Goal: Task Accomplishment & Management: Use online tool/utility

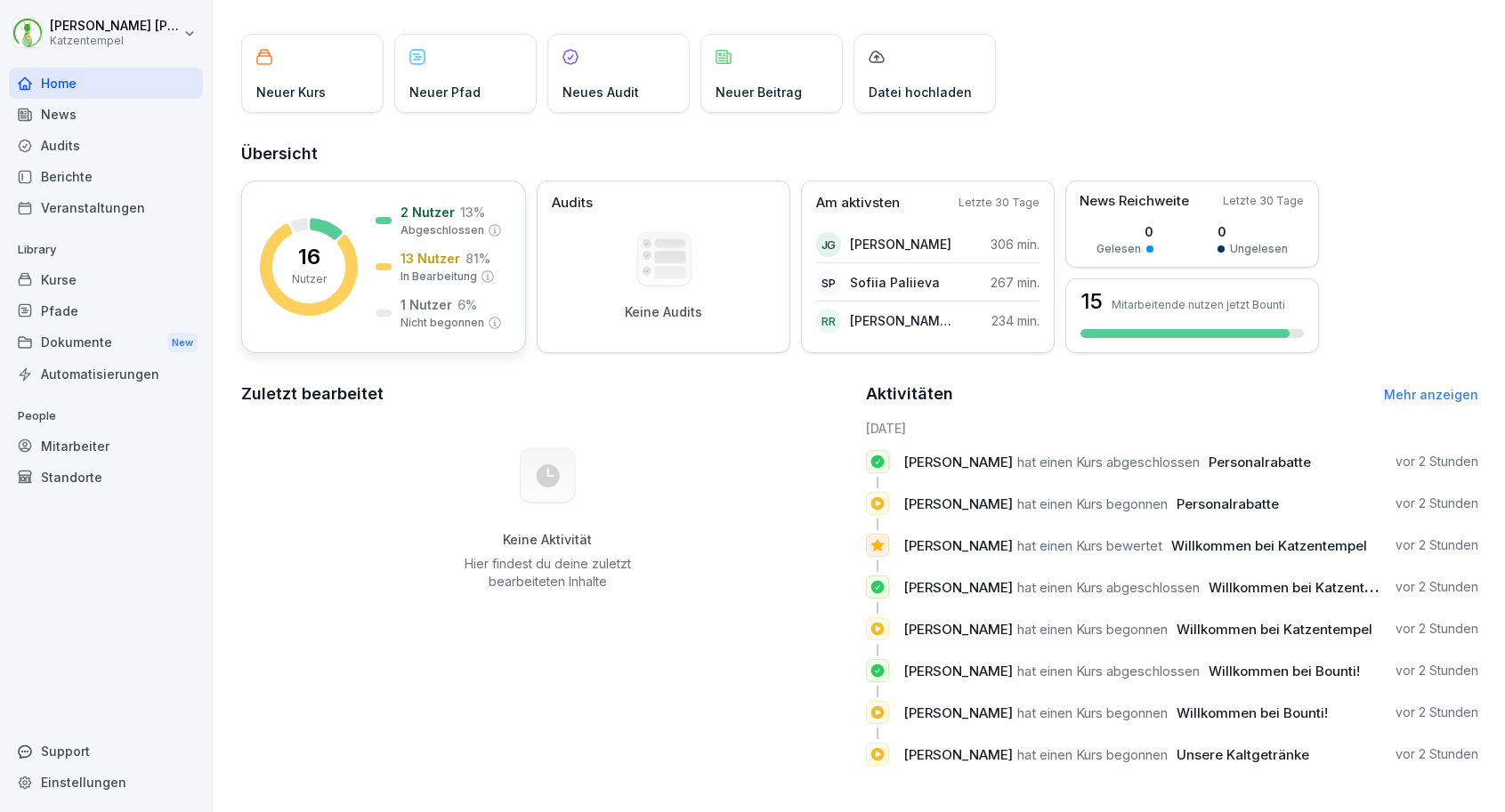
scroll to position [84, 0]
click at [98, 182] on div "Berichte" at bounding box center [105, 176] width 194 height 31
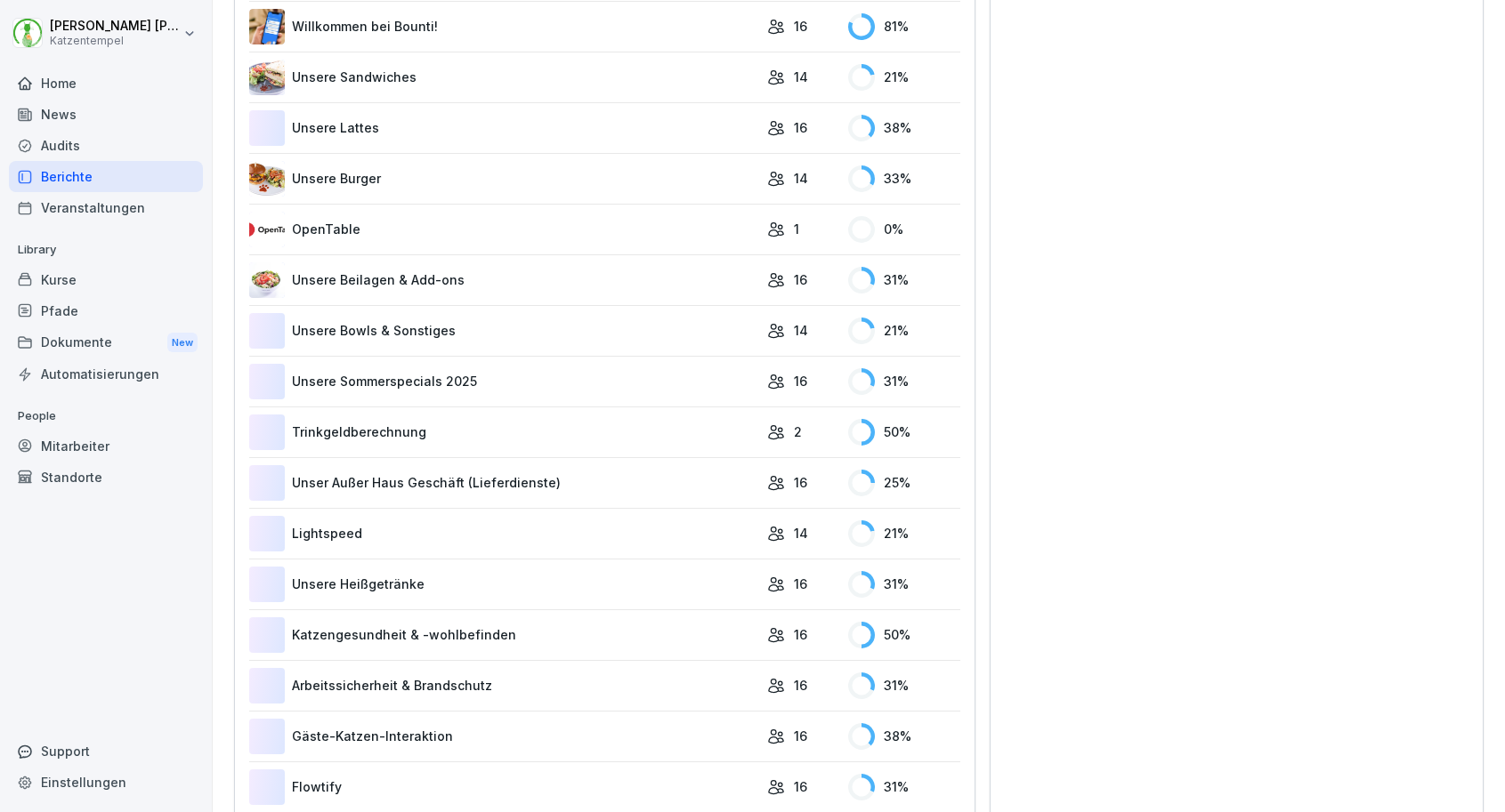
scroll to position [961, 0]
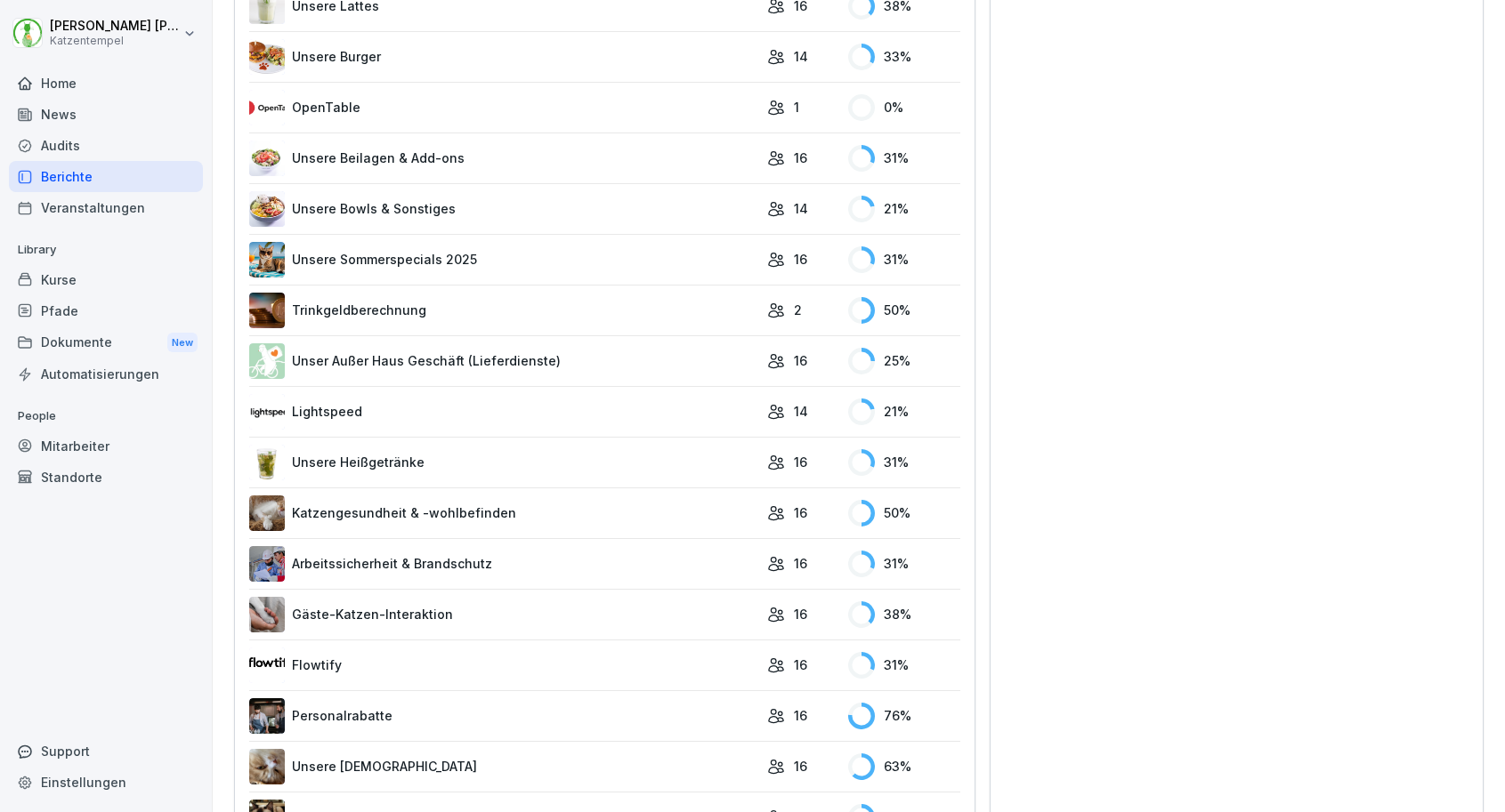
click at [518, 518] on link "Katzengesundheit & -wohlbefinden" at bounding box center [504, 513] width 509 height 36
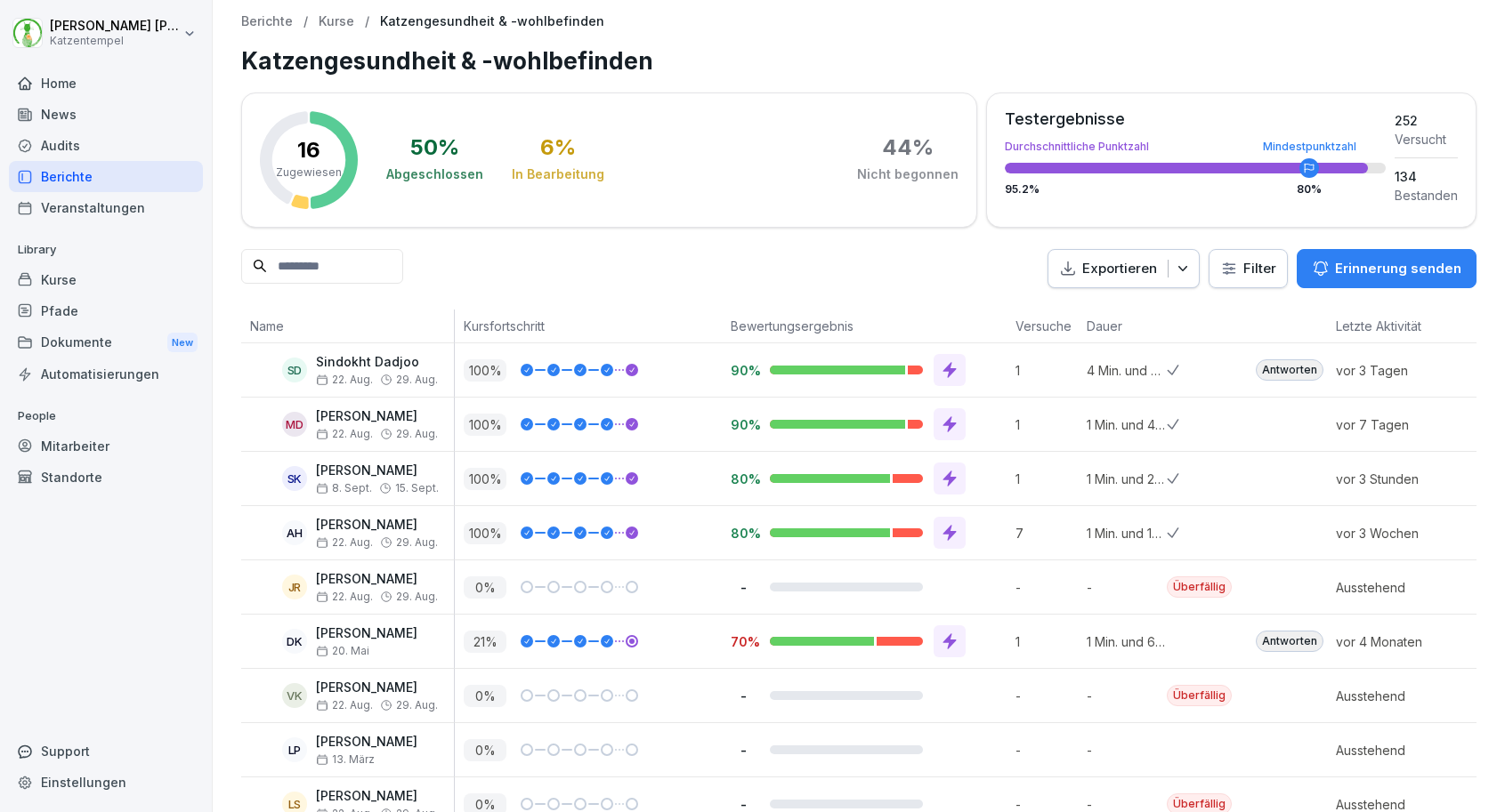
click at [1365, 273] on p "Erinnerung senden" at bounding box center [1398, 269] width 127 height 19
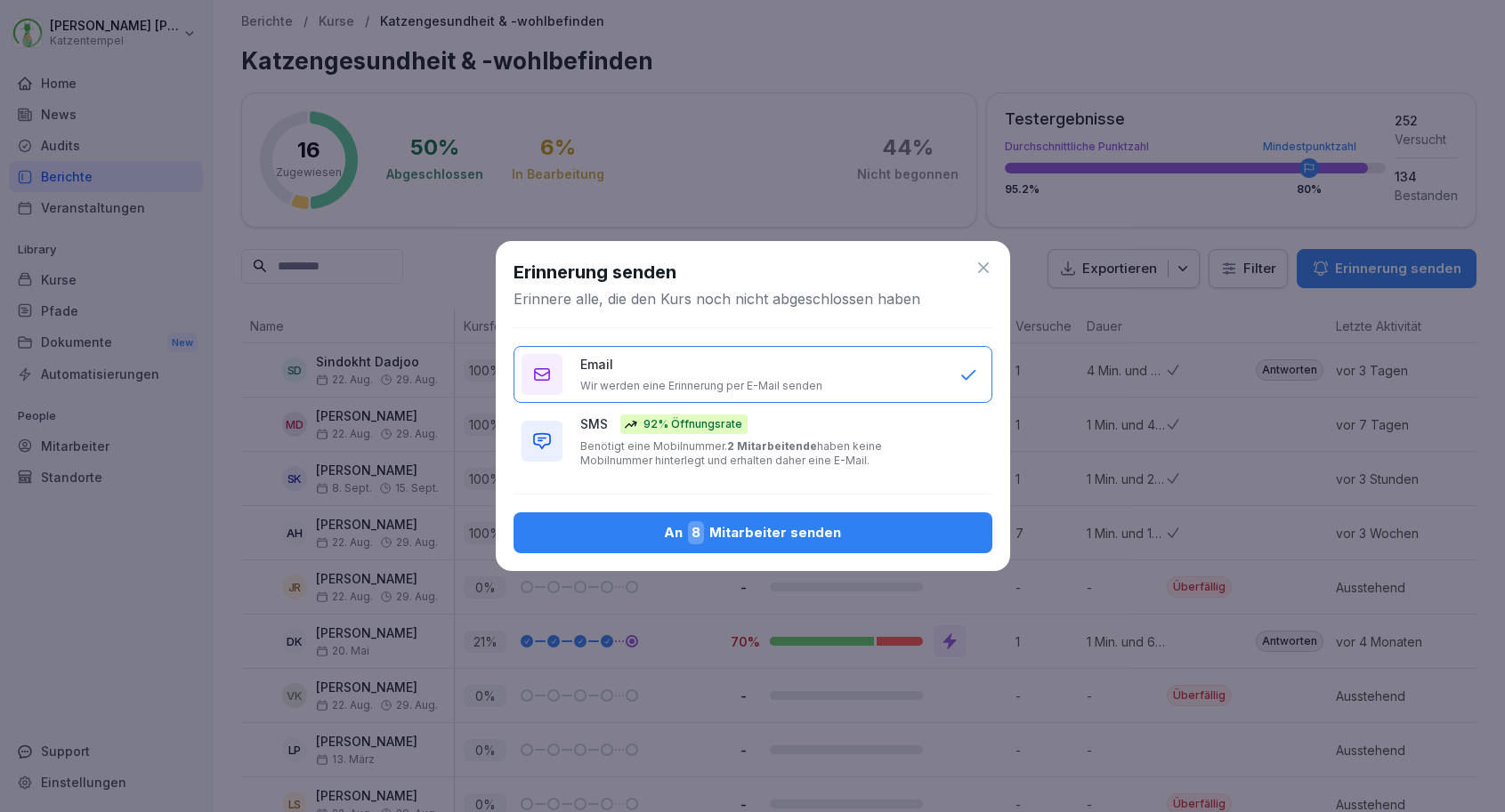
click at [870, 468] on button "SMS 92% Öffnungsrate Benötigt eine Mobilnummer. 2 Mitarbeitende haben keine Mob…" at bounding box center [752, 440] width 478 height 69
click at [807, 522] on div "An 8 Mitarbeiter senden" at bounding box center [753, 533] width 450 height 23
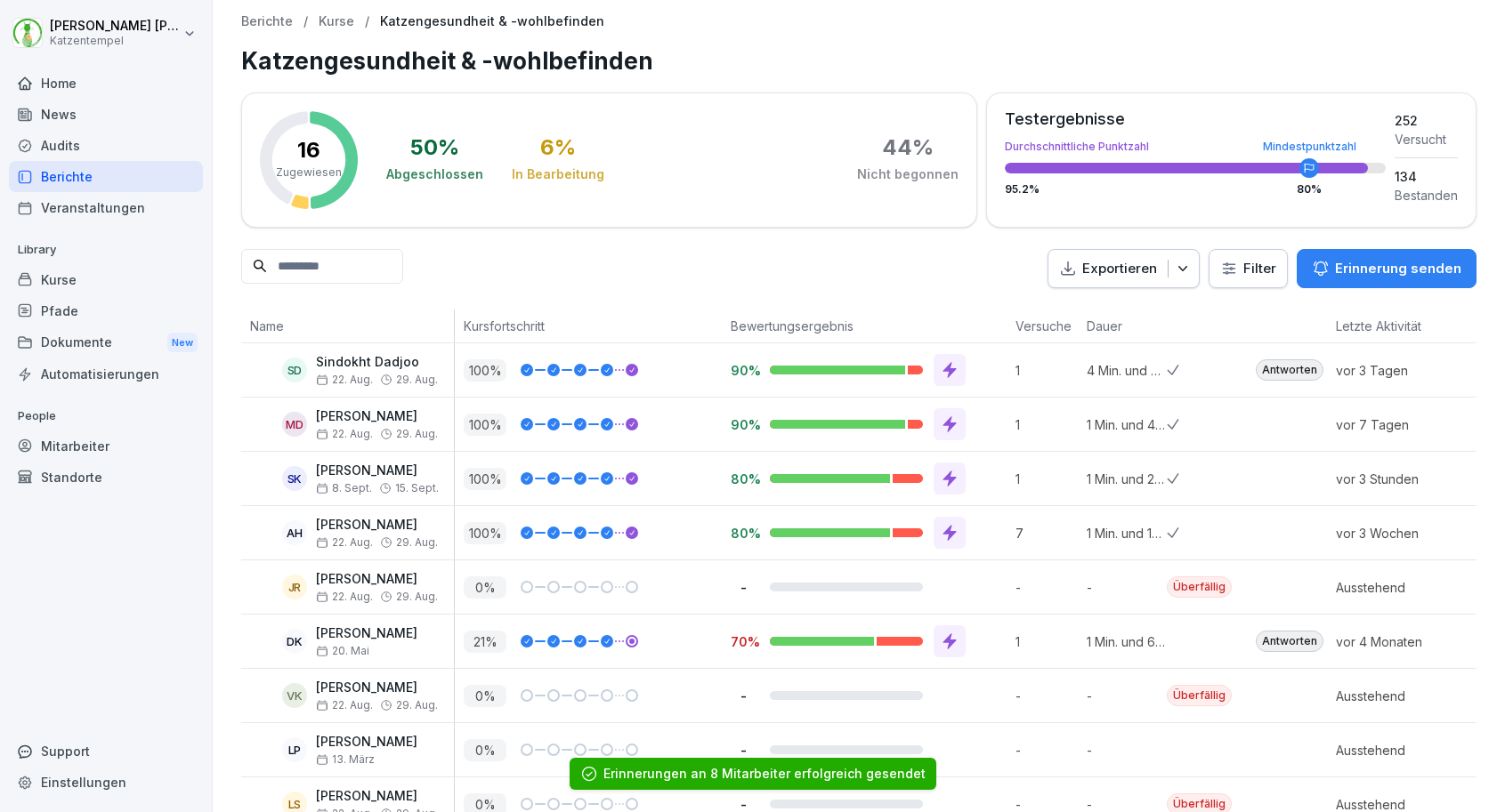
click at [170, 185] on div "Berichte" at bounding box center [105, 176] width 194 height 31
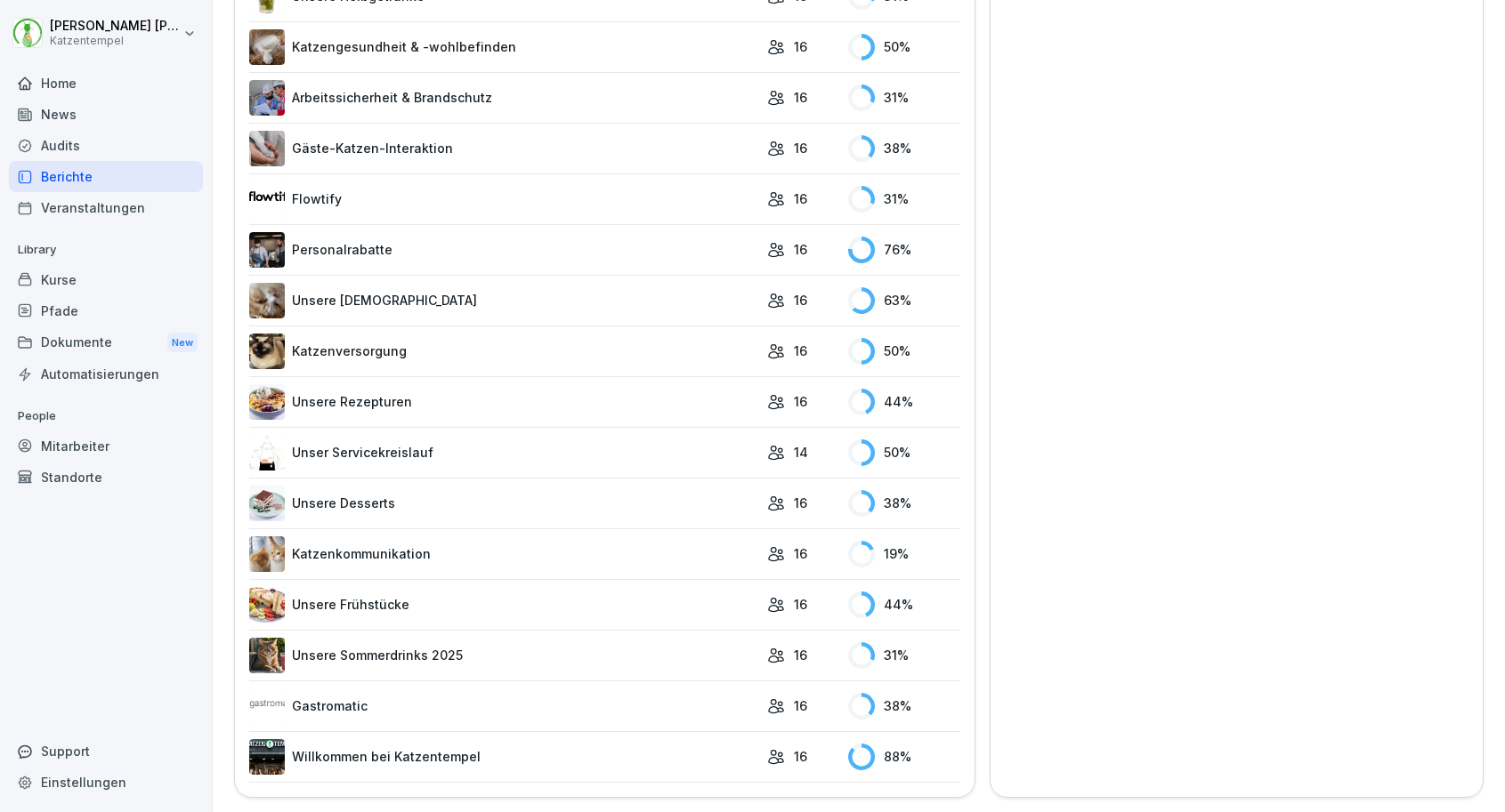
scroll to position [1425, 0]
click at [412, 563] on link "Katzenkommunikation" at bounding box center [504, 555] width 509 height 36
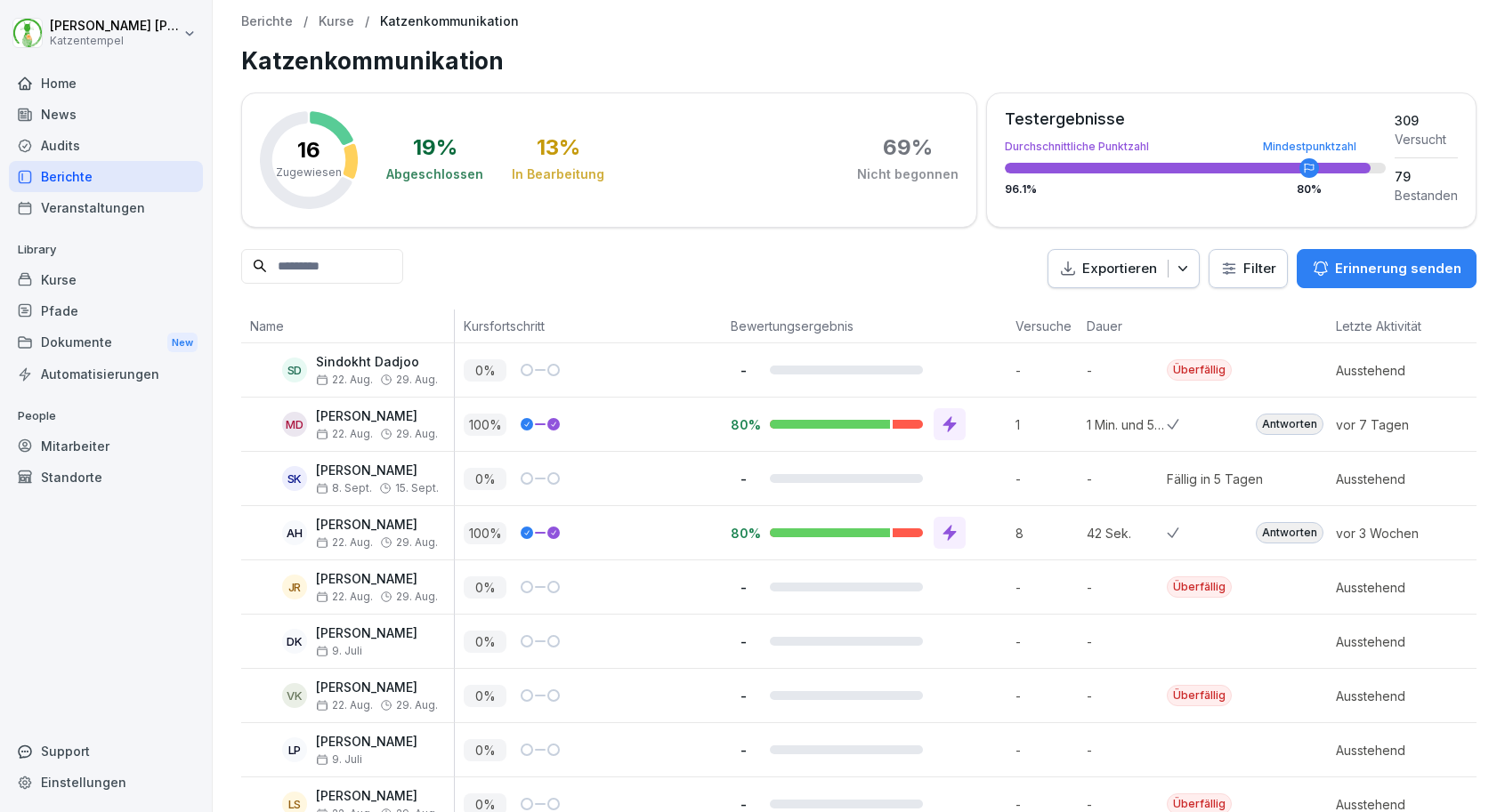
click at [1361, 280] on button "Erinnerung senden" at bounding box center [1386, 269] width 180 height 39
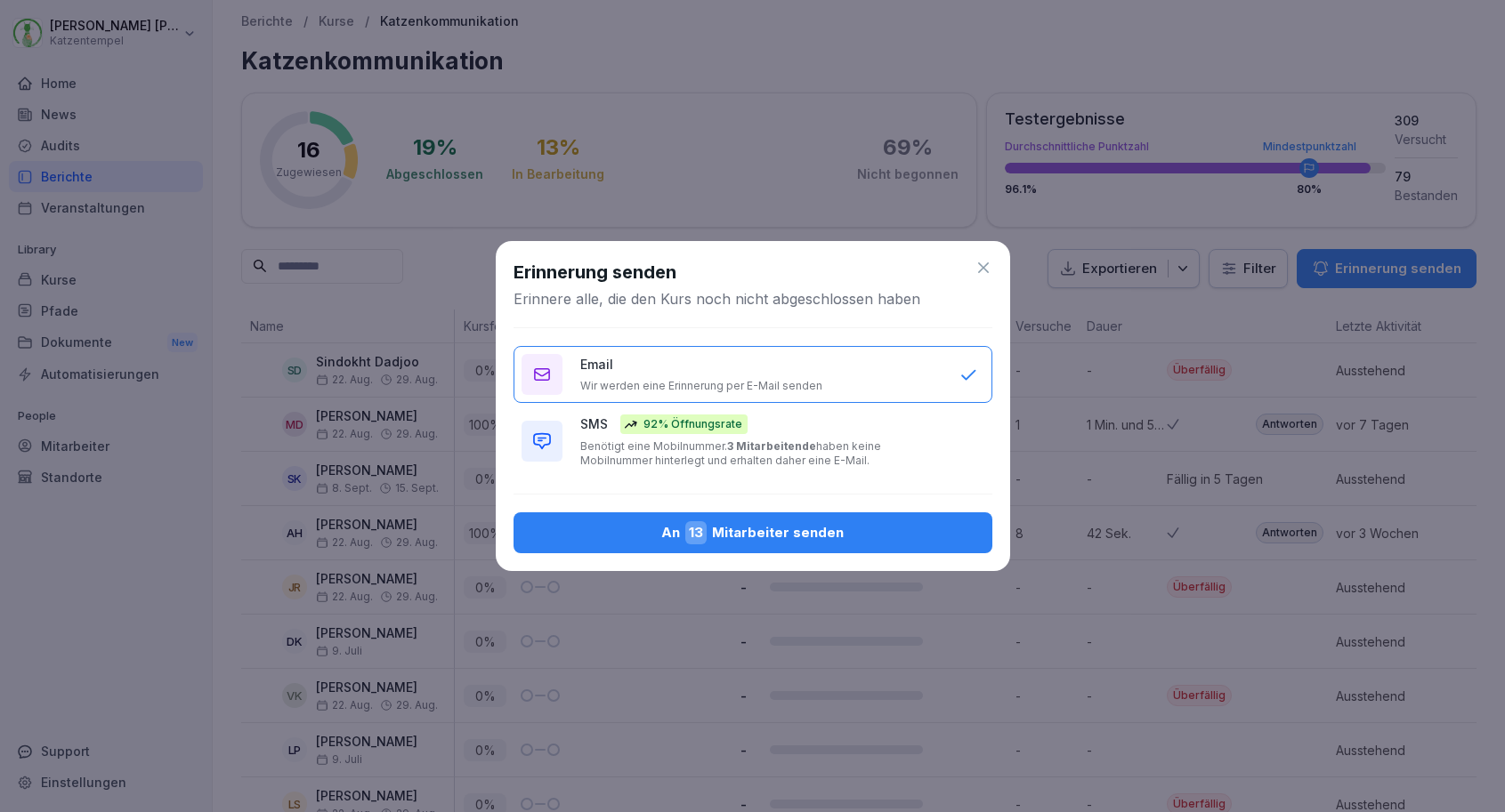
click at [840, 442] on p "Benötigt eine Mobilnummer. 3 Mitarbeitende haben keine Mobilnummer hinterlegt u…" at bounding box center [761, 453] width 361 height 28
click at [773, 521] on div "An 13 Mitarbeiter senden" at bounding box center [753, 533] width 450 height 23
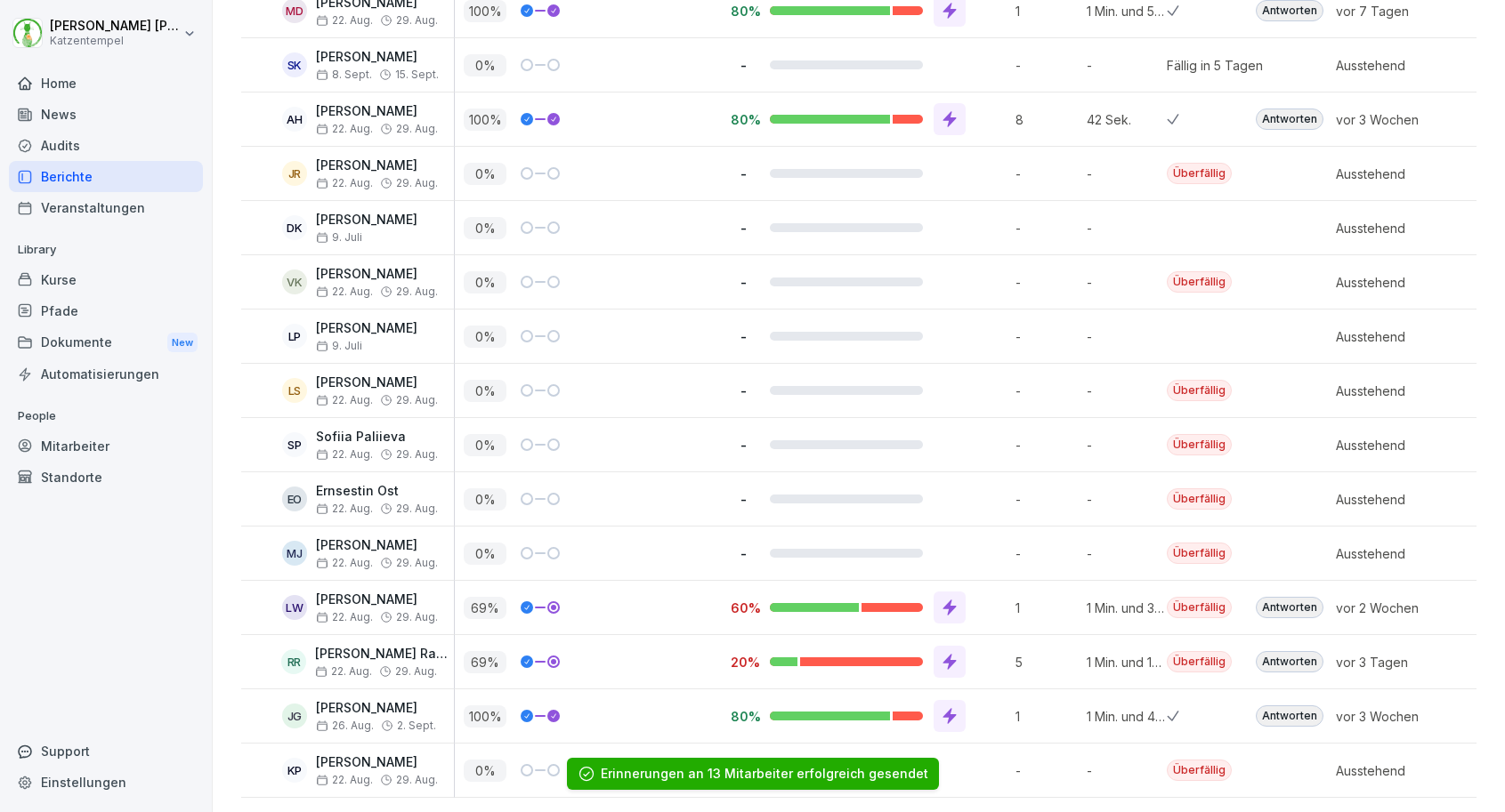
scroll to position [413, 0]
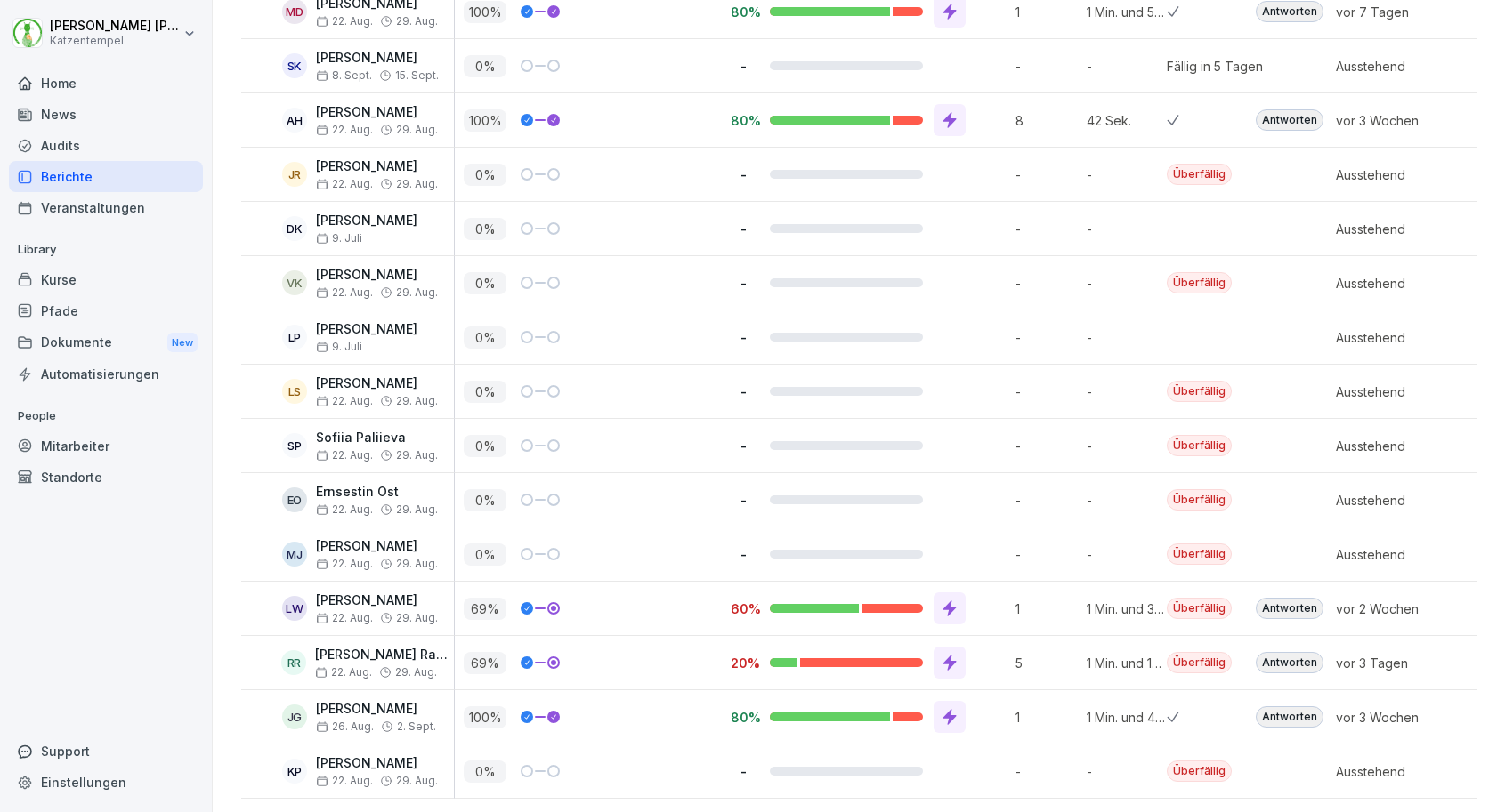
click at [417, 434] on p "Sofiia Paliieva" at bounding box center [376, 438] width 122 height 16
click at [142, 185] on div "Berichte" at bounding box center [105, 176] width 194 height 31
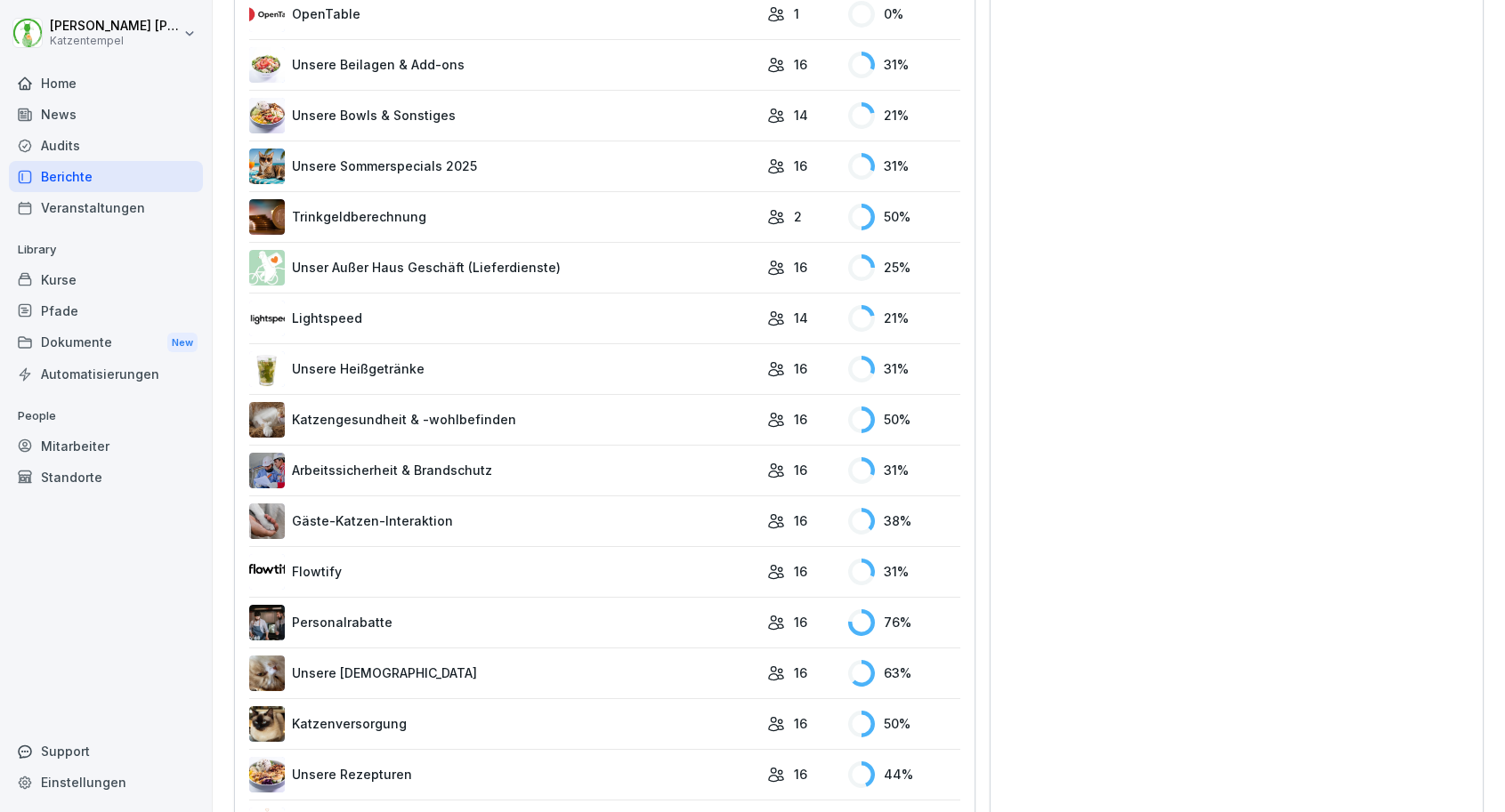
scroll to position [1425, 0]
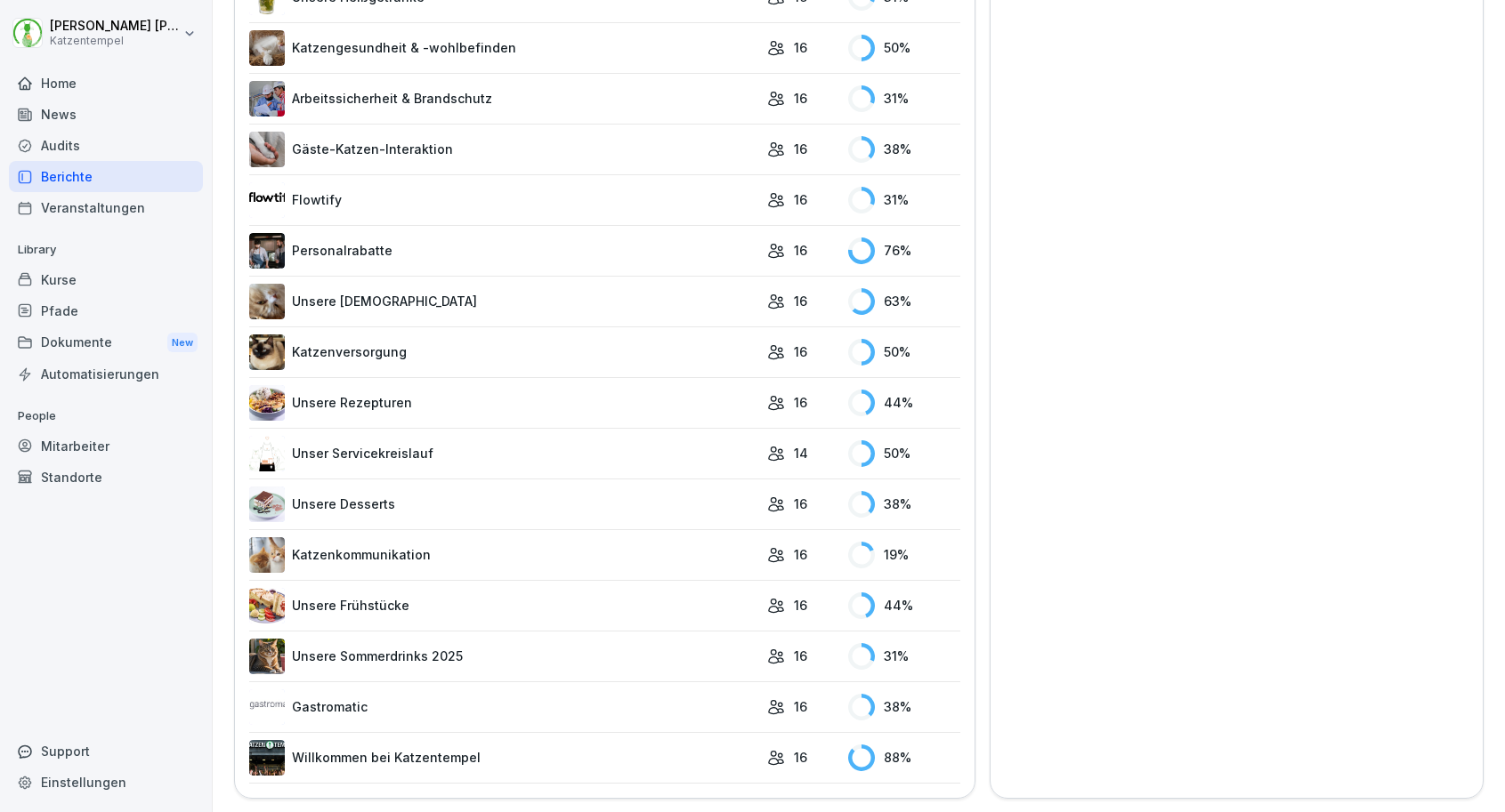
click at [442, 464] on link "Unser Servicekreislauf" at bounding box center [504, 454] width 509 height 36
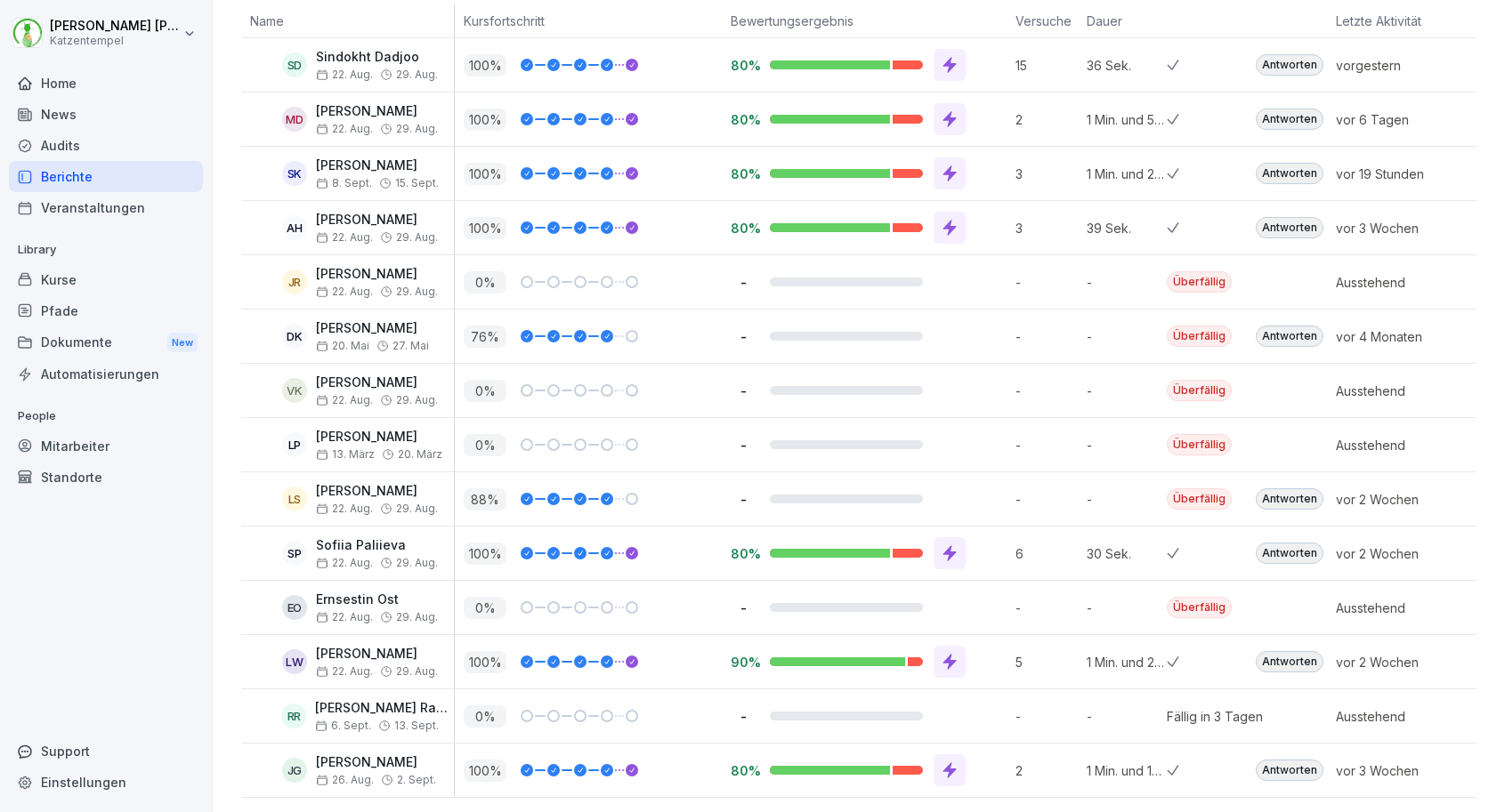
scroll to position [304, 0]
click at [1268, 498] on div "Antworten" at bounding box center [1289, 499] width 67 height 21
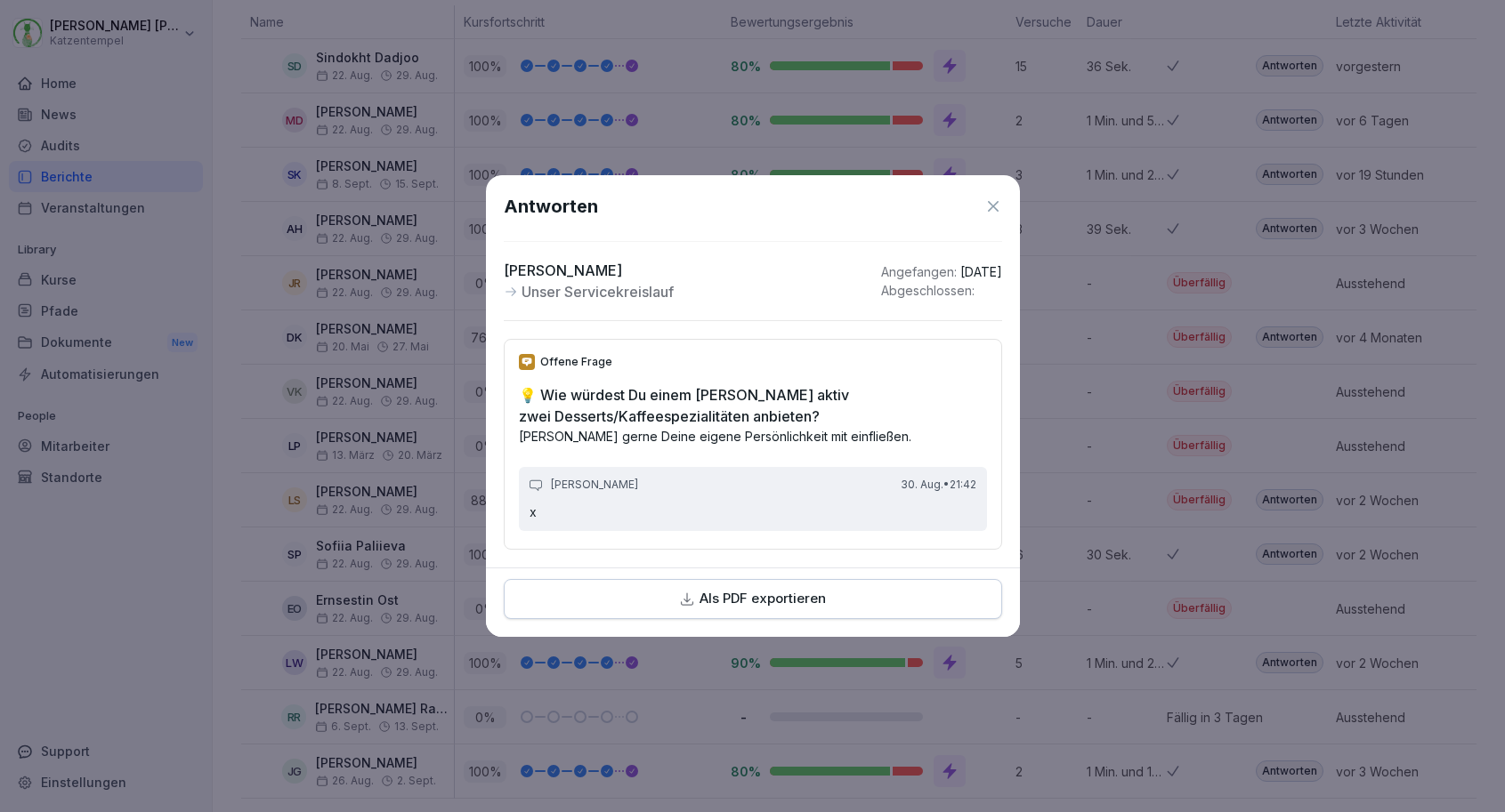
click at [994, 212] on icon at bounding box center [993, 206] width 18 height 18
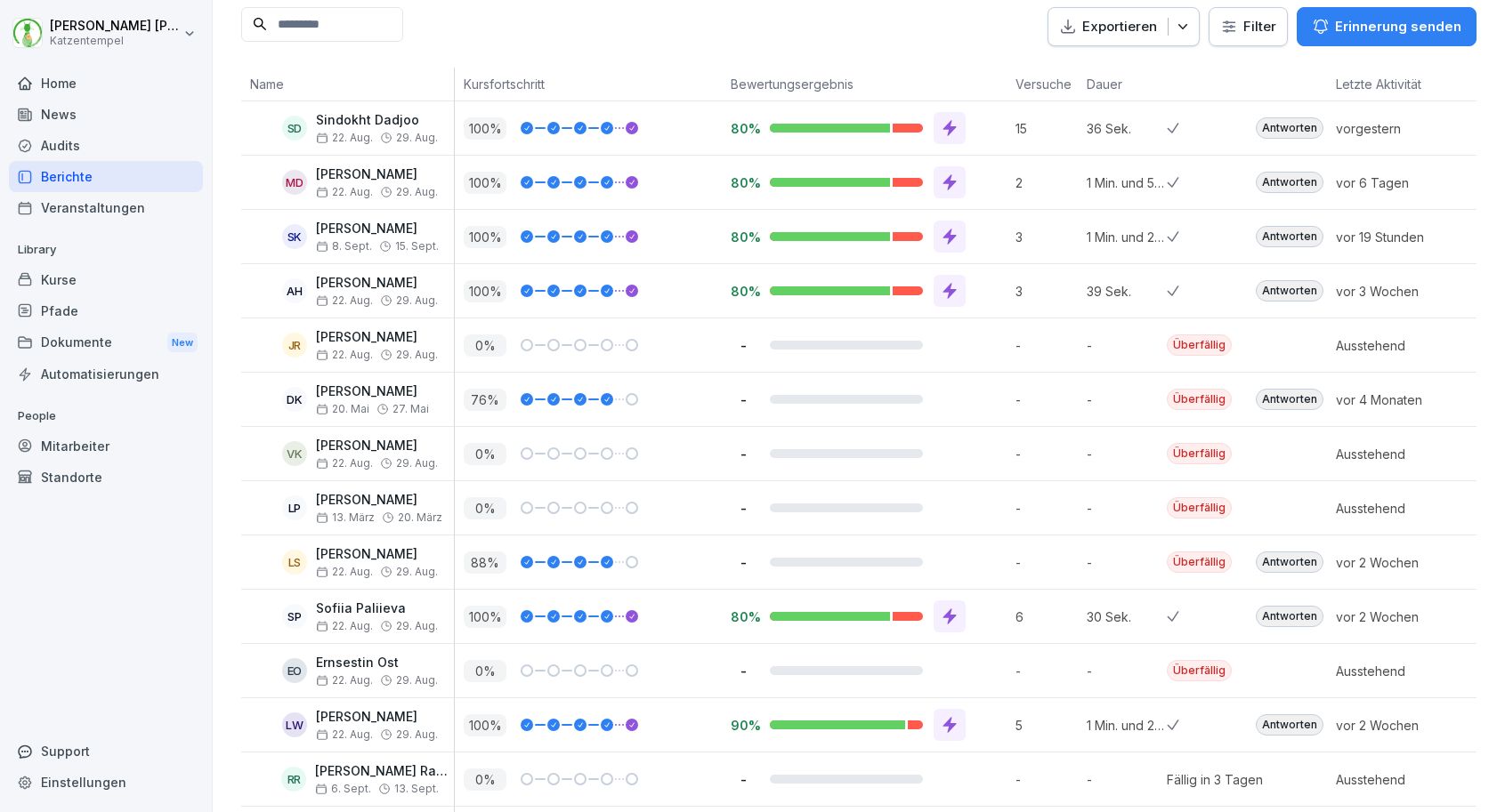
scroll to position [133, 0]
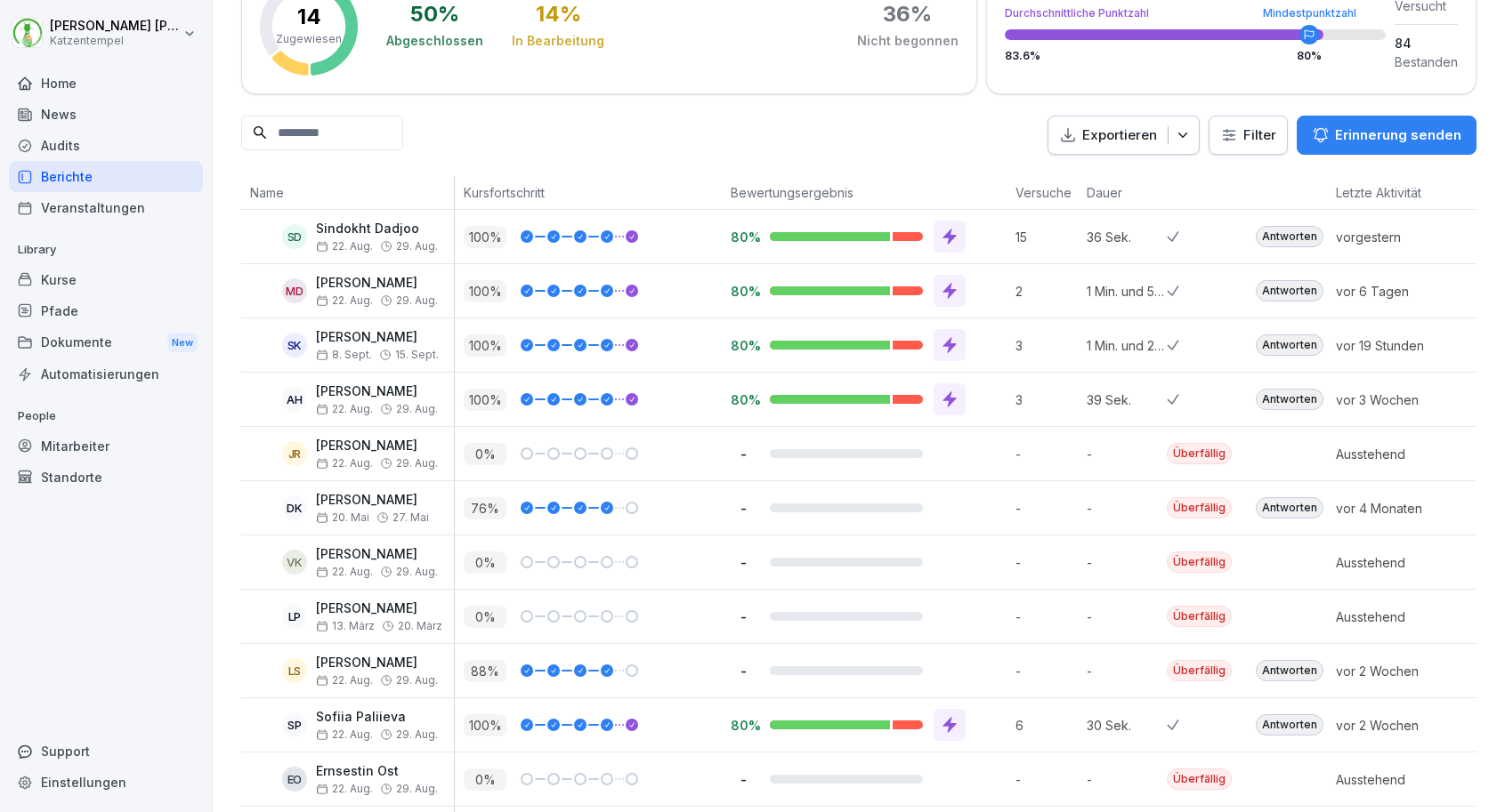
click at [1288, 285] on div "Antworten" at bounding box center [1289, 291] width 67 height 21
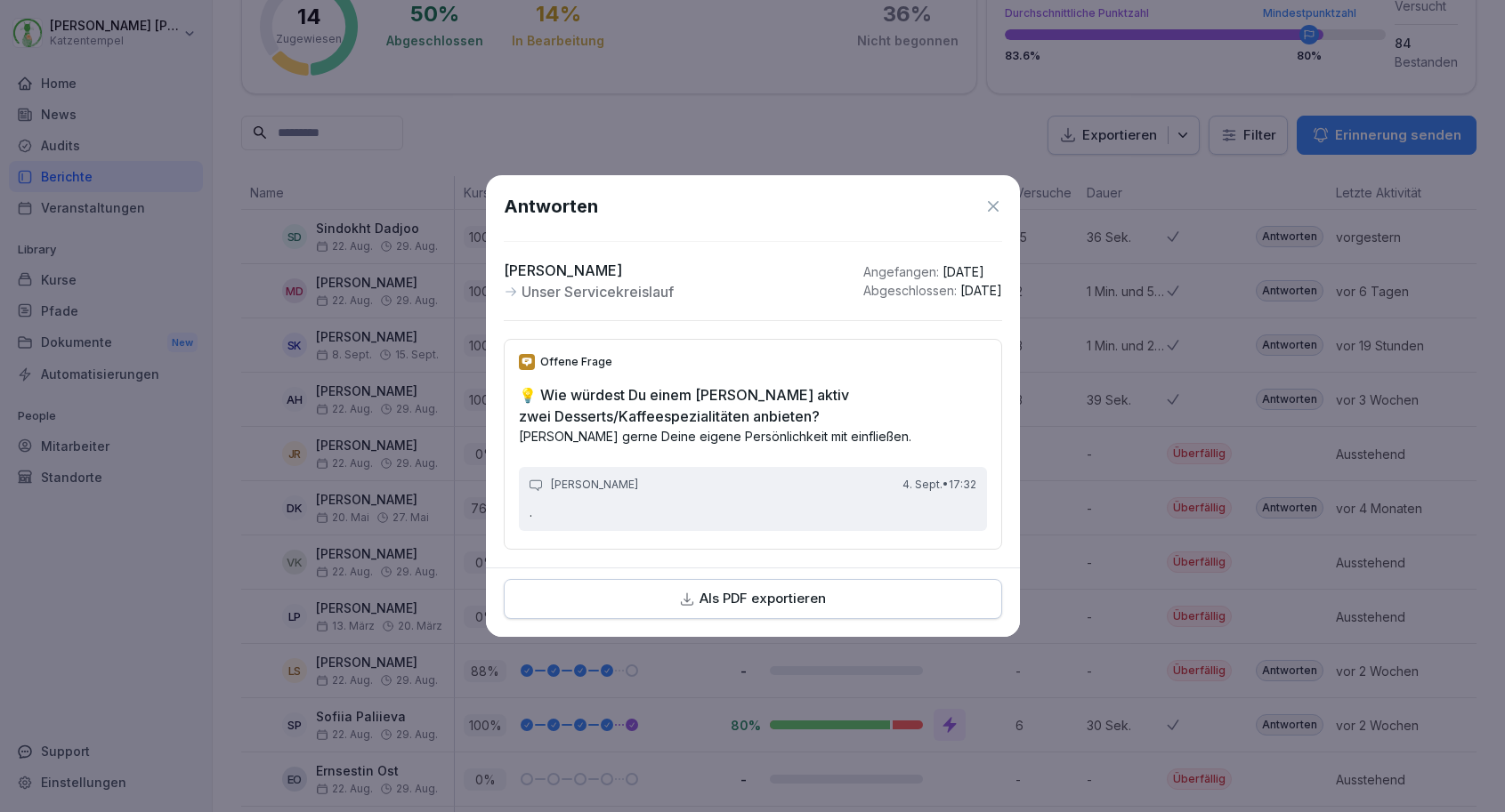
click at [988, 217] on div "Antworten" at bounding box center [753, 205] width 499 height 26
click at [992, 203] on icon at bounding box center [993, 206] width 18 height 18
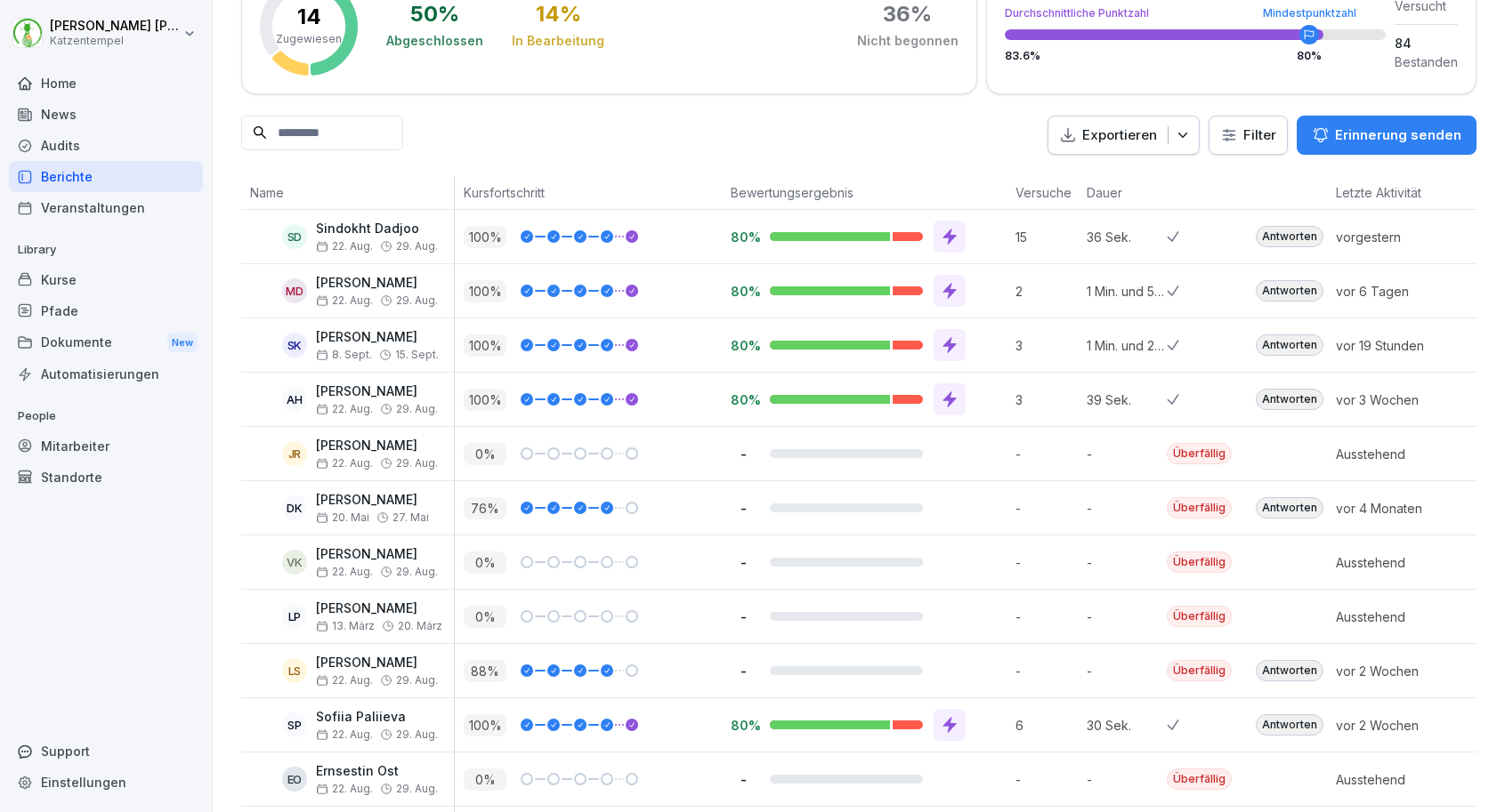
click at [1302, 231] on div "Antworten" at bounding box center [1289, 237] width 67 height 21
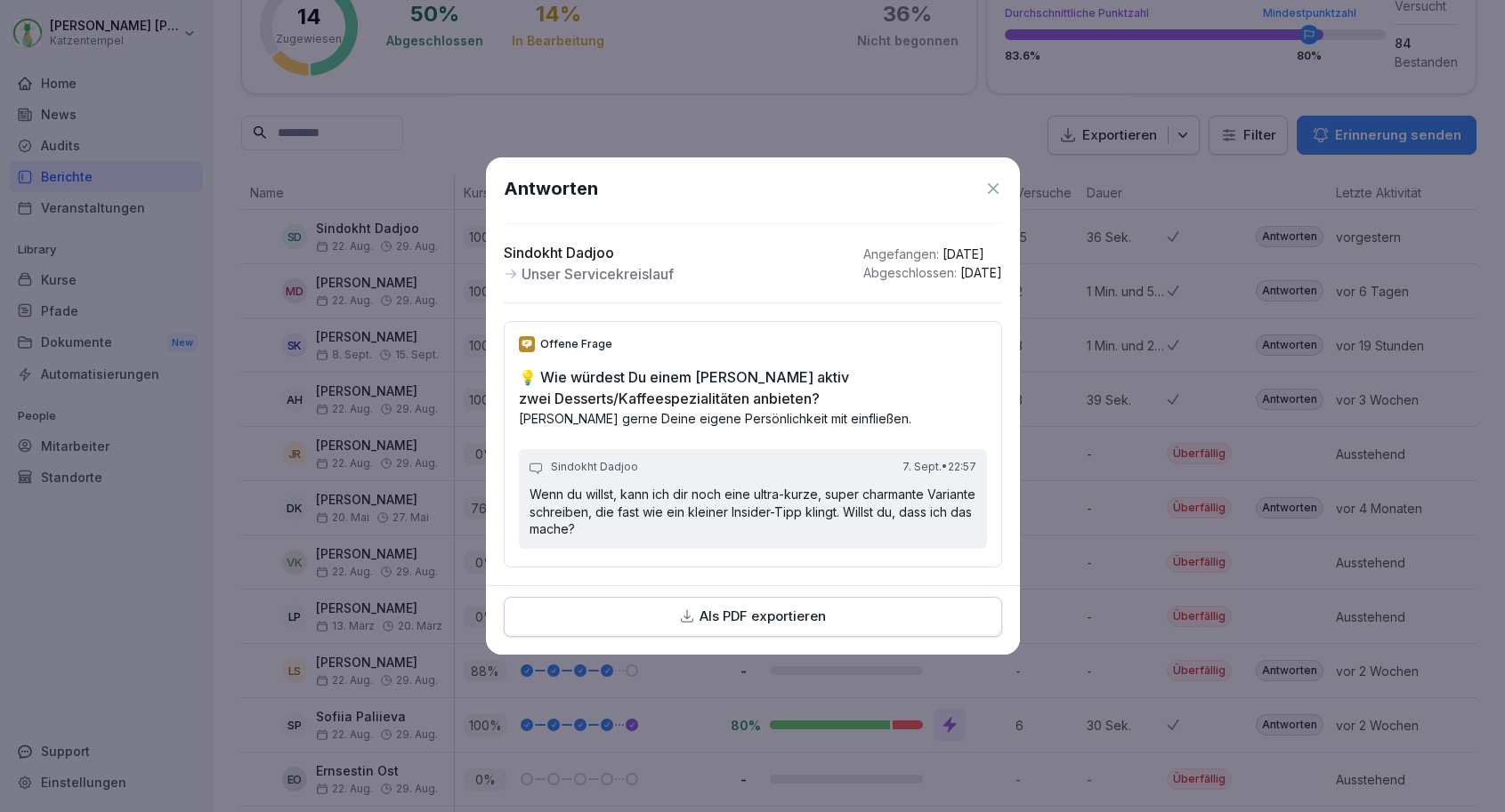
click at [992, 194] on icon at bounding box center [993, 189] width 18 height 18
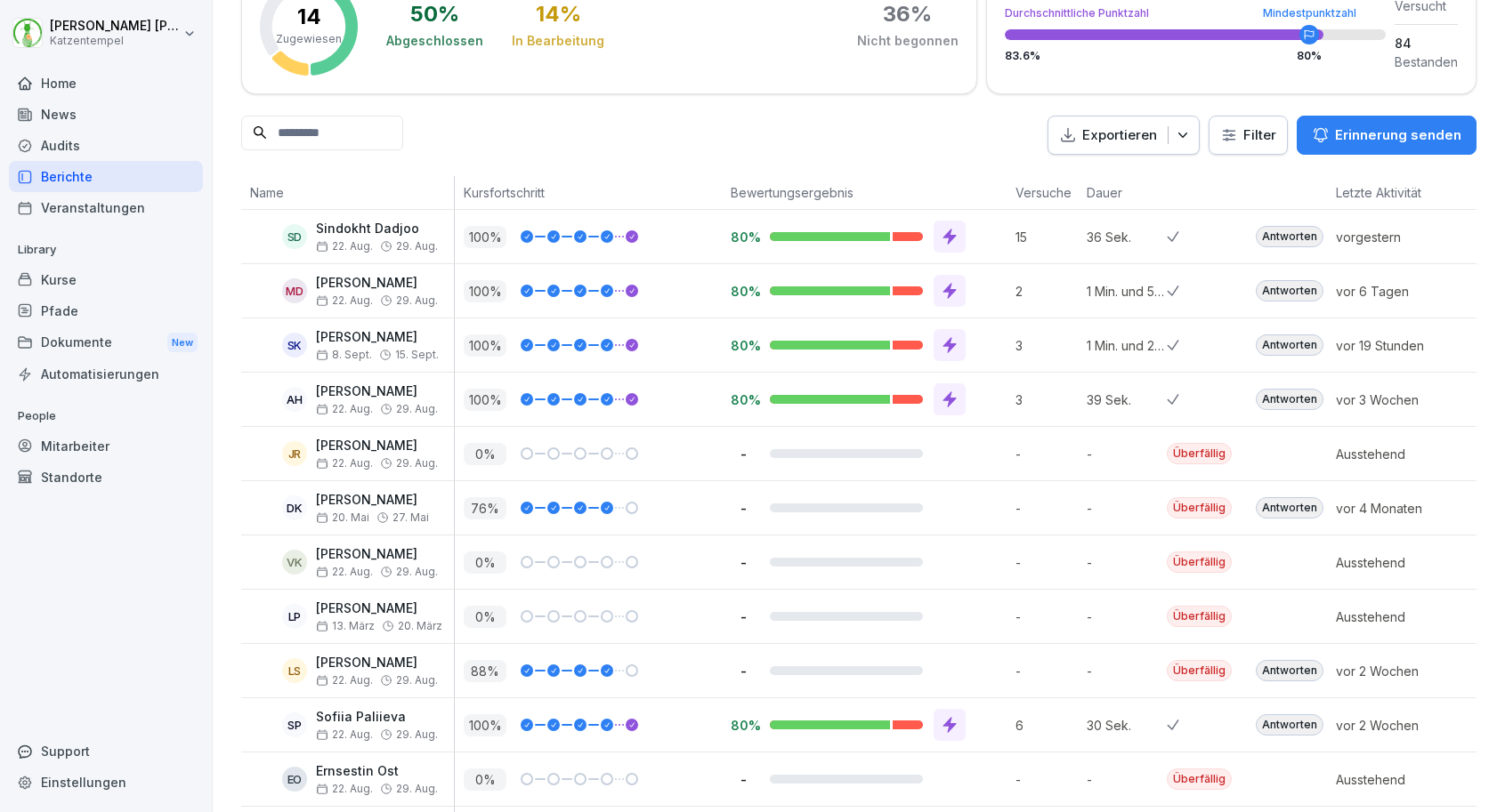
click at [1277, 346] on div "Antworten" at bounding box center [1289, 345] width 67 height 21
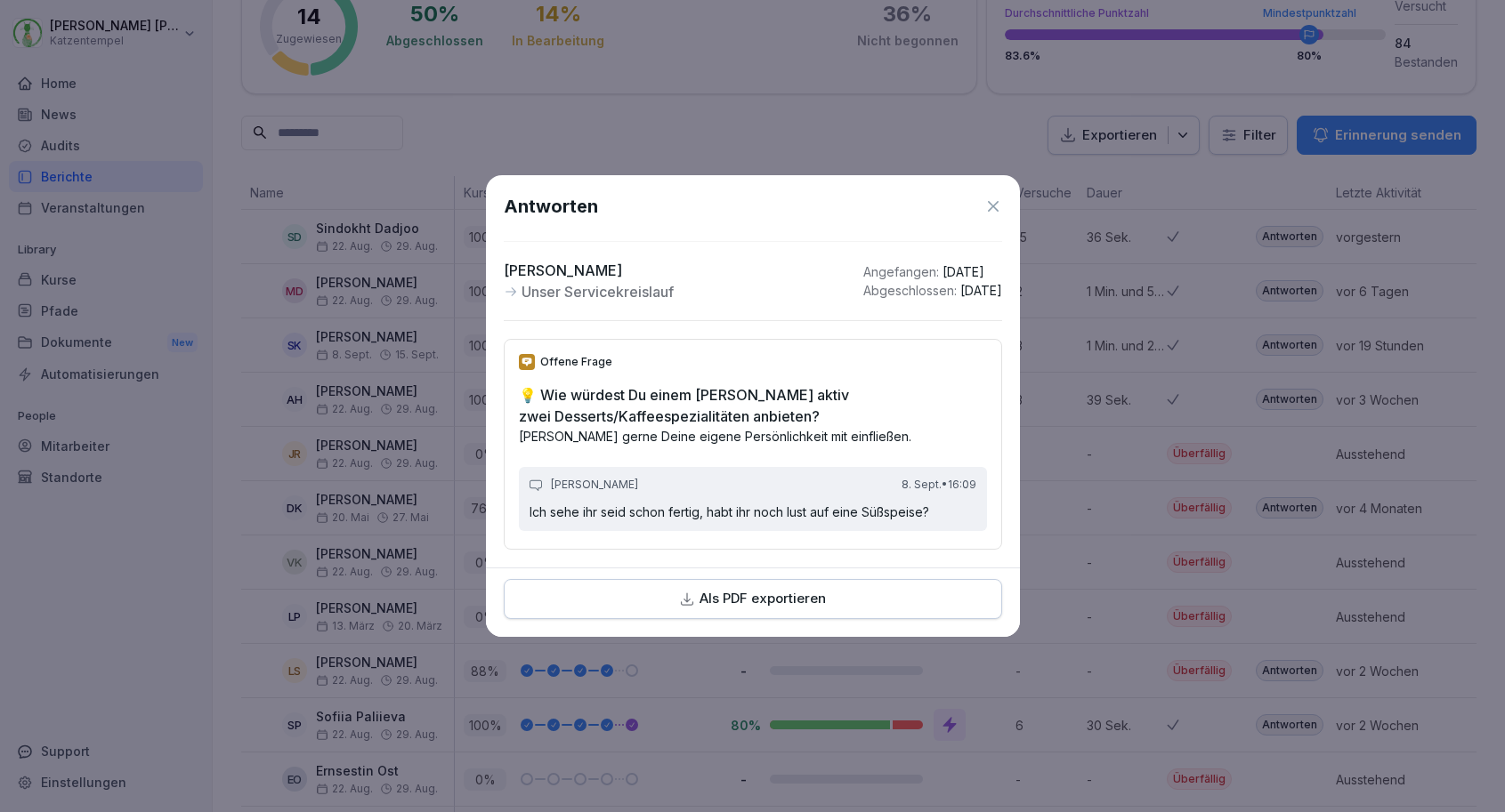
click at [1004, 208] on div "Antworten [PERSON_NAME] Unser Servicekreislauf Angefangen : [DATE] Abgeschlosse…" at bounding box center [753, 371] width 534 height 392
click at [998, 210] on icon at bounding box center [993, 206] width 18 height 18
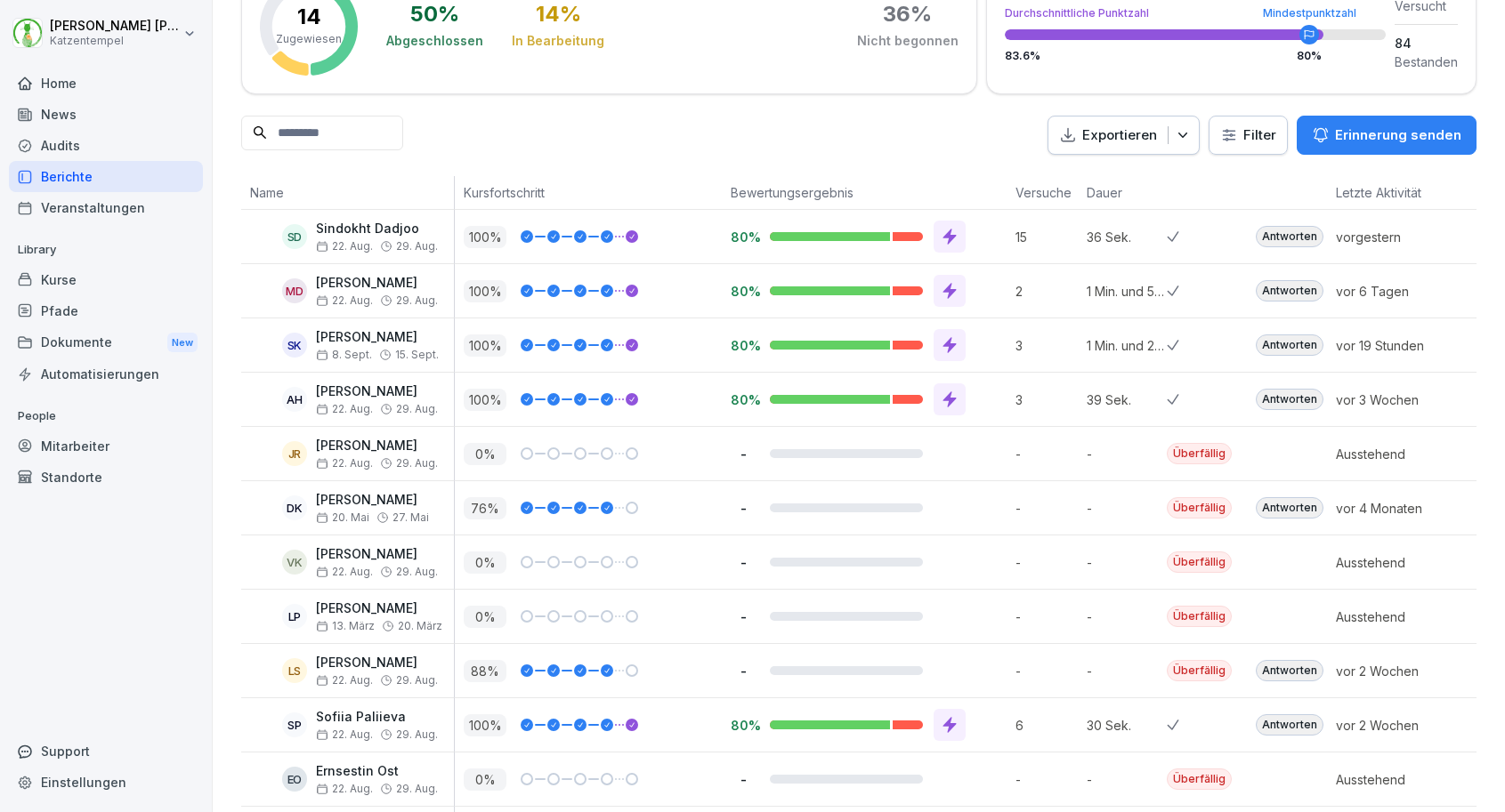
click at [1277, 395] on div "Antworten" at bounding box center [1289, 399] width 67 height 21
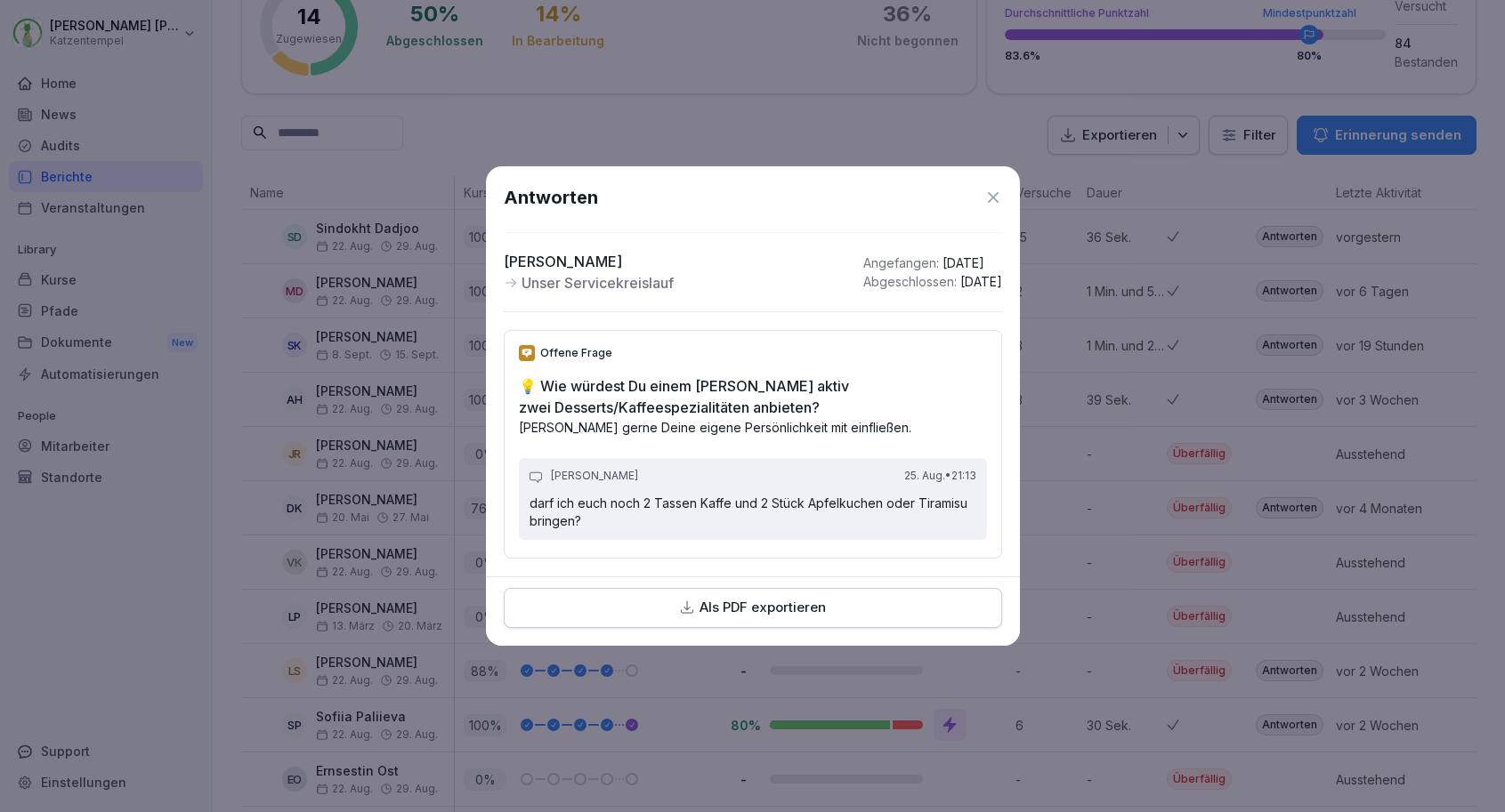
click at [994, 205] on icon at bounding box center [993, 198] width 18 height 18
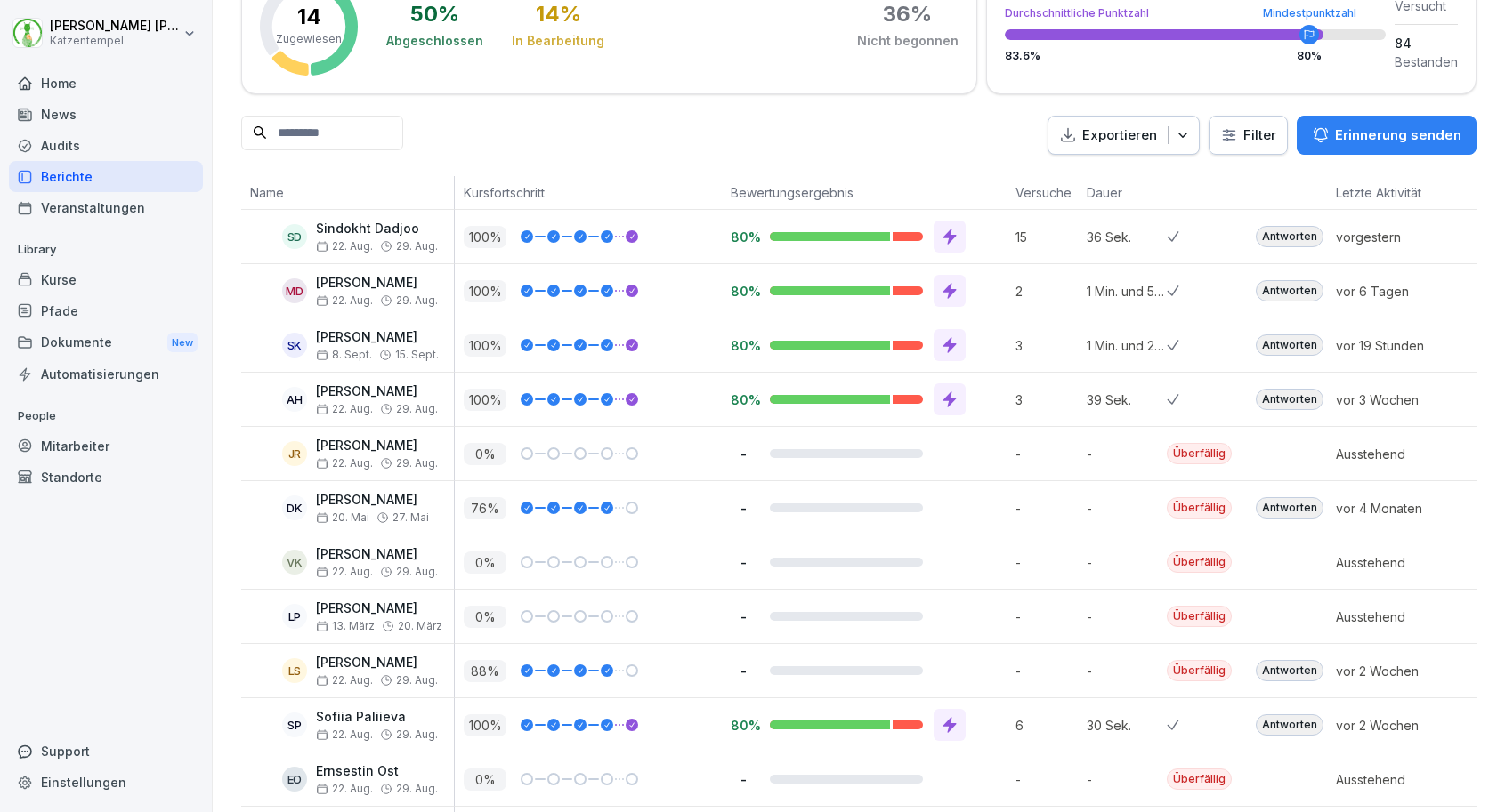
click at [1277, 498] on div "Antworten" at bounding box center [1289, 508] width 67 height 21
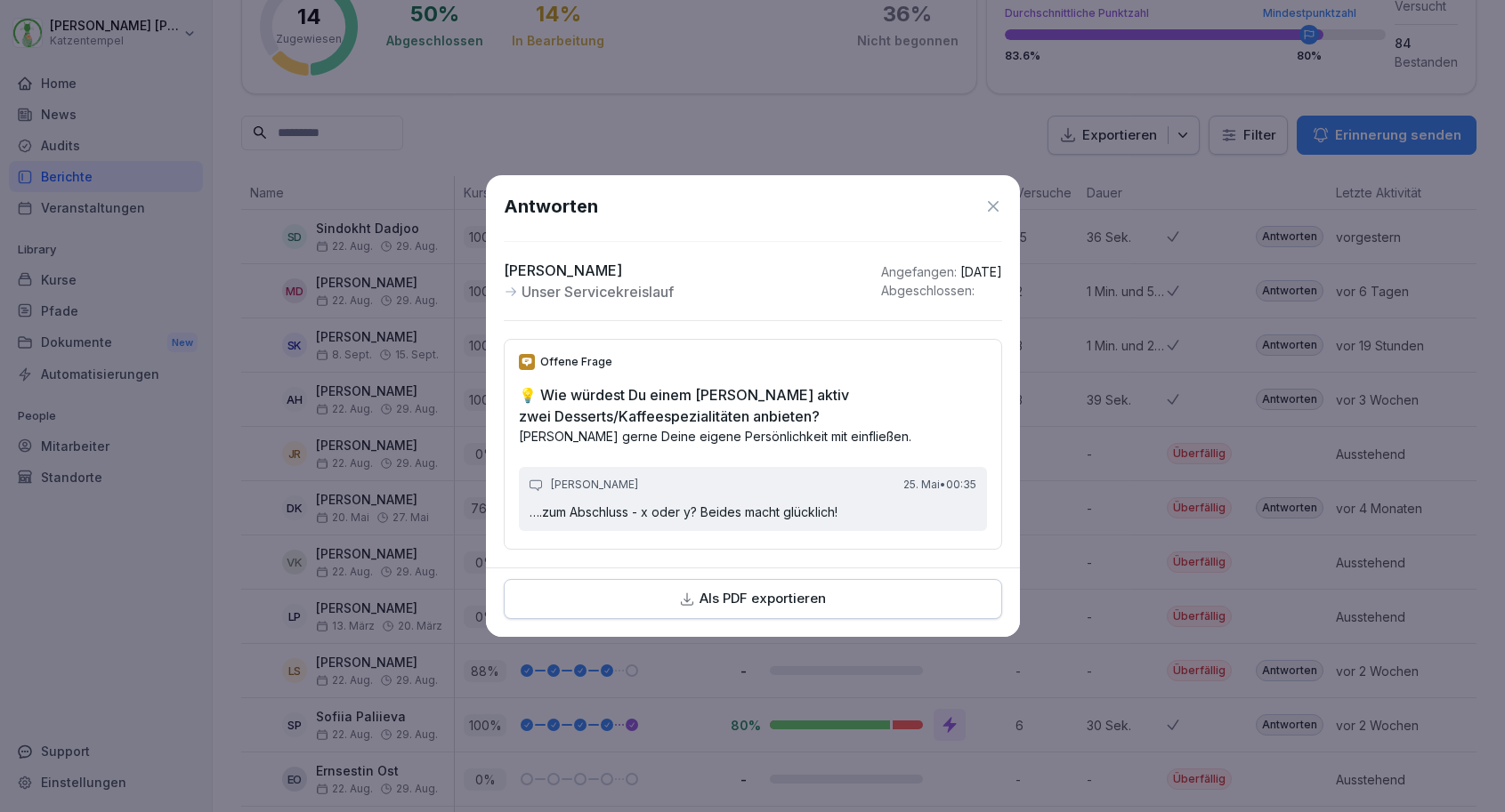
click at [996, 207] on icon at bounding box center [993, 206] width 18 height 18
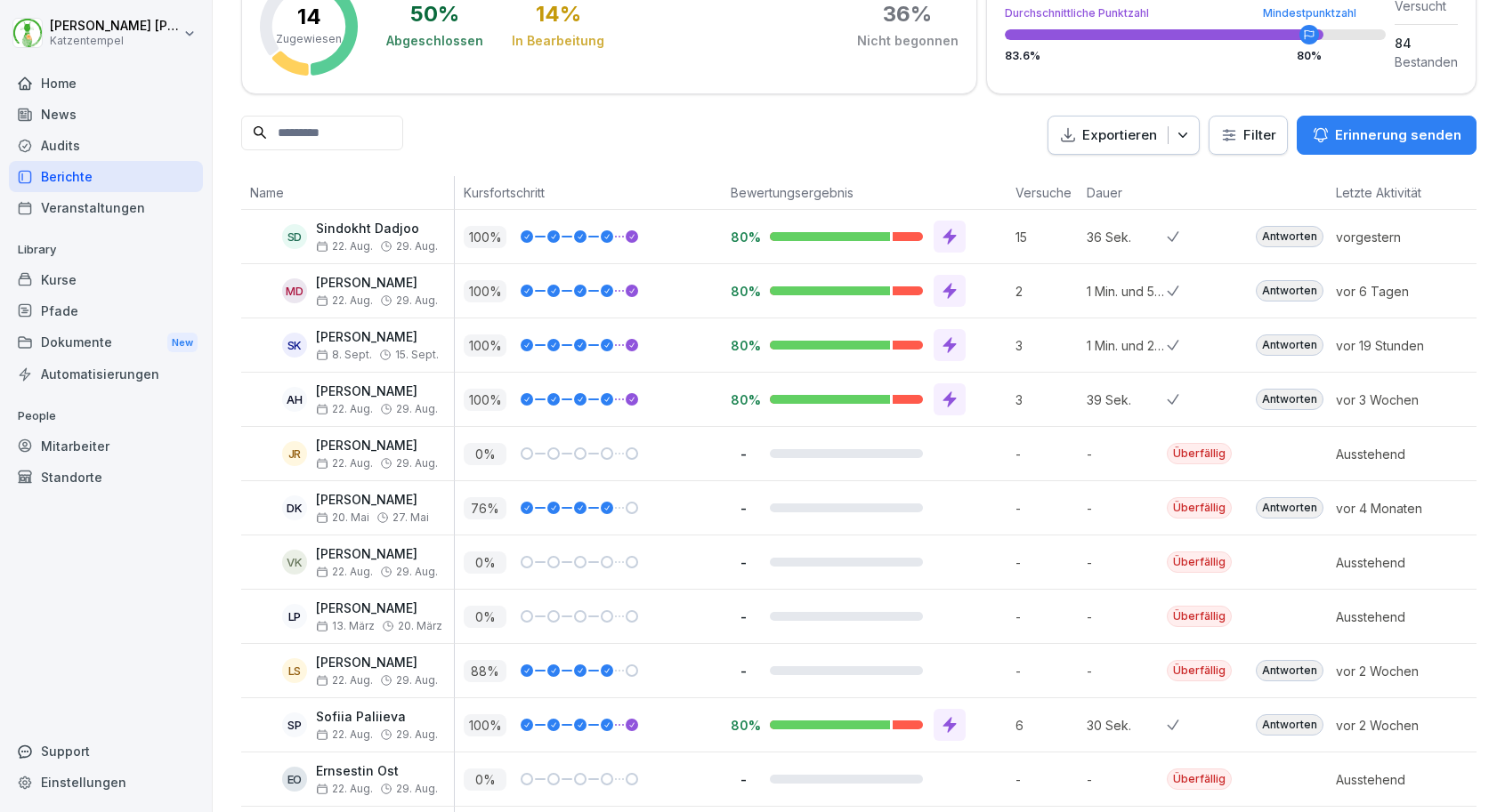
click at [1295, 664] on div "Antworten" at bounding box center [1289, 671] width 67 height 21
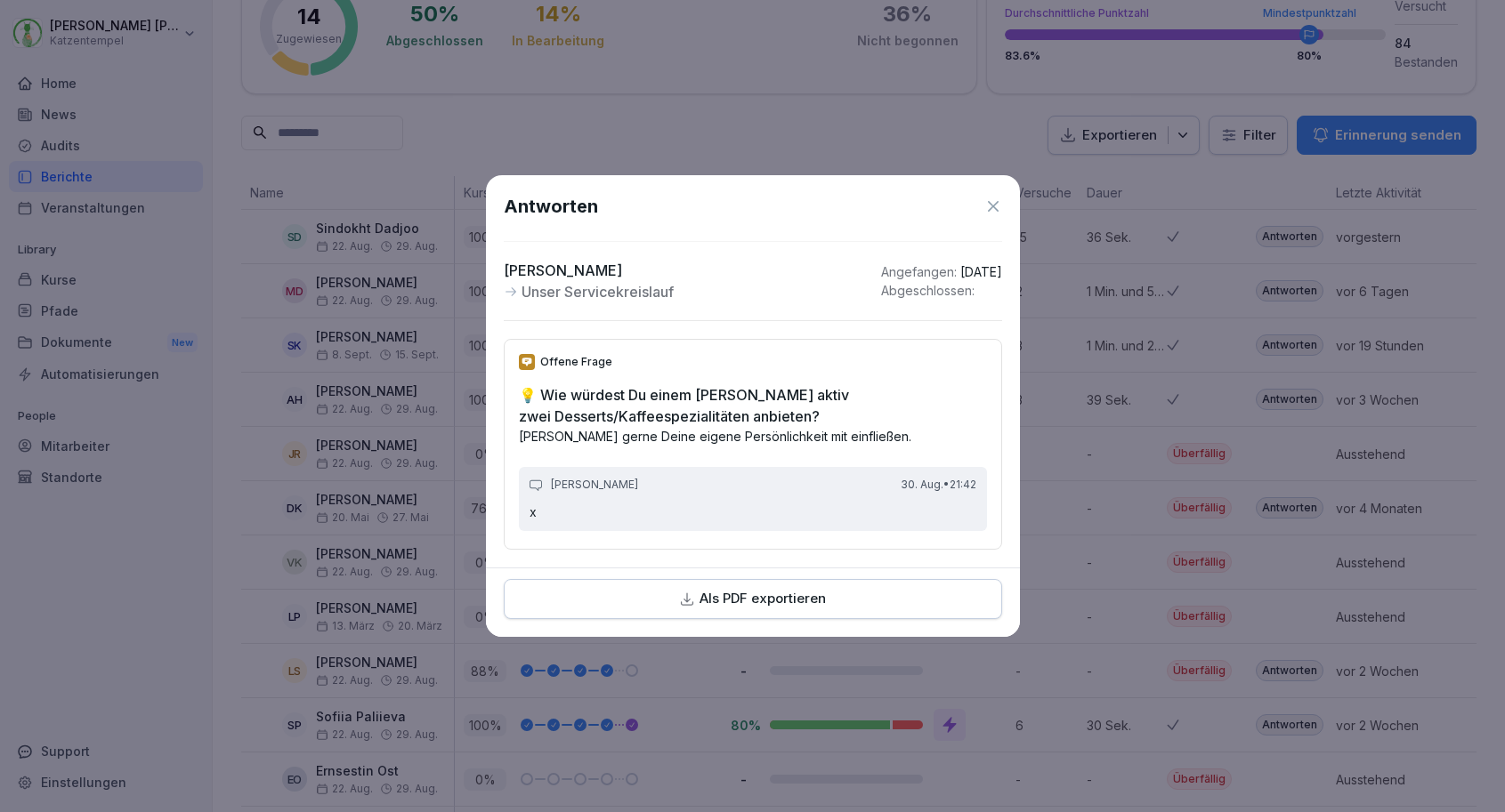
click at [990, 205] on icon at bounding box center [993, 206] width 18 height 18
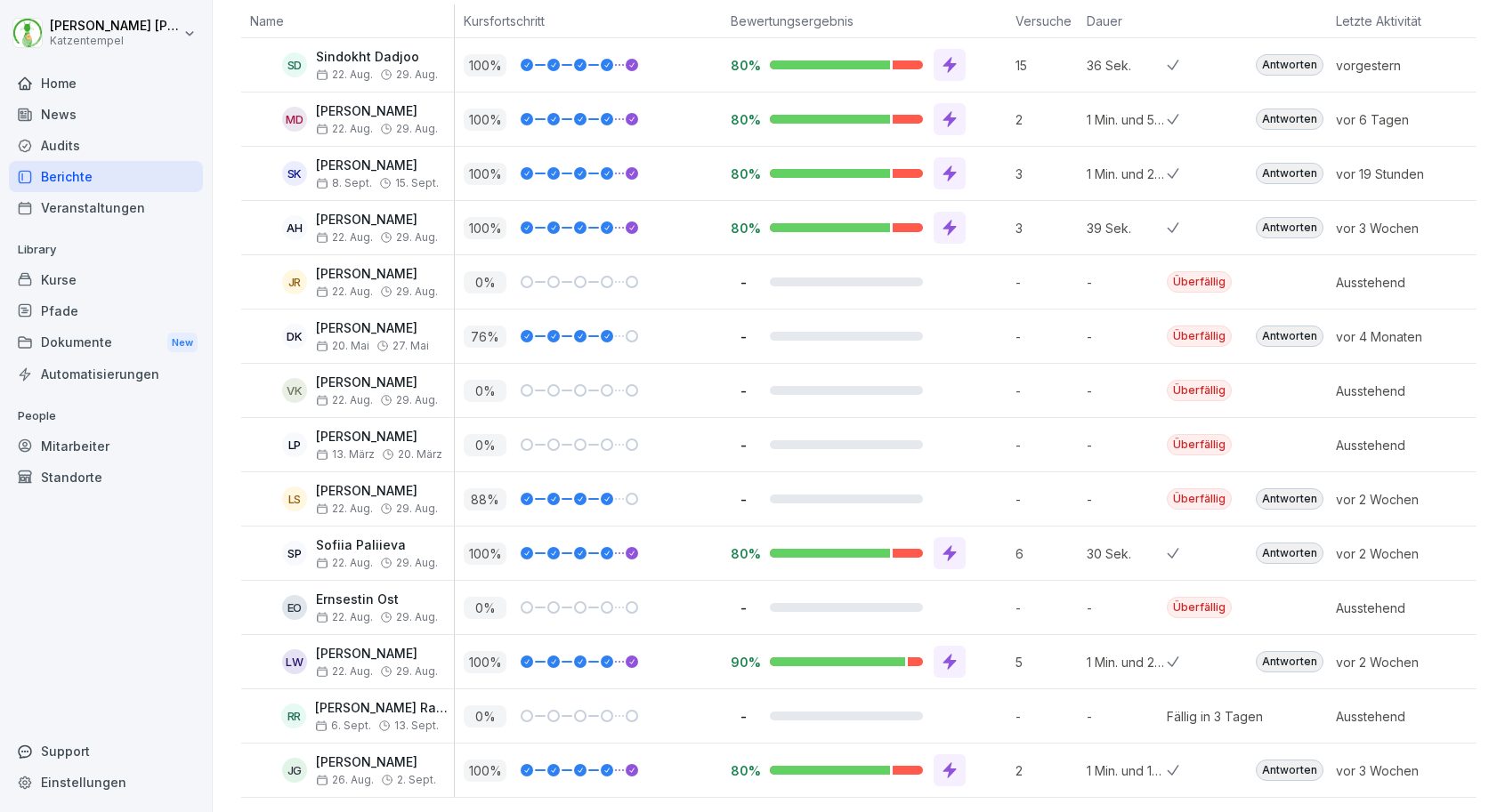
scroll to position [304, 0]
click at [1261, 660] on div "Antworten" at bounding box center [1289, 663] width 67 height 21
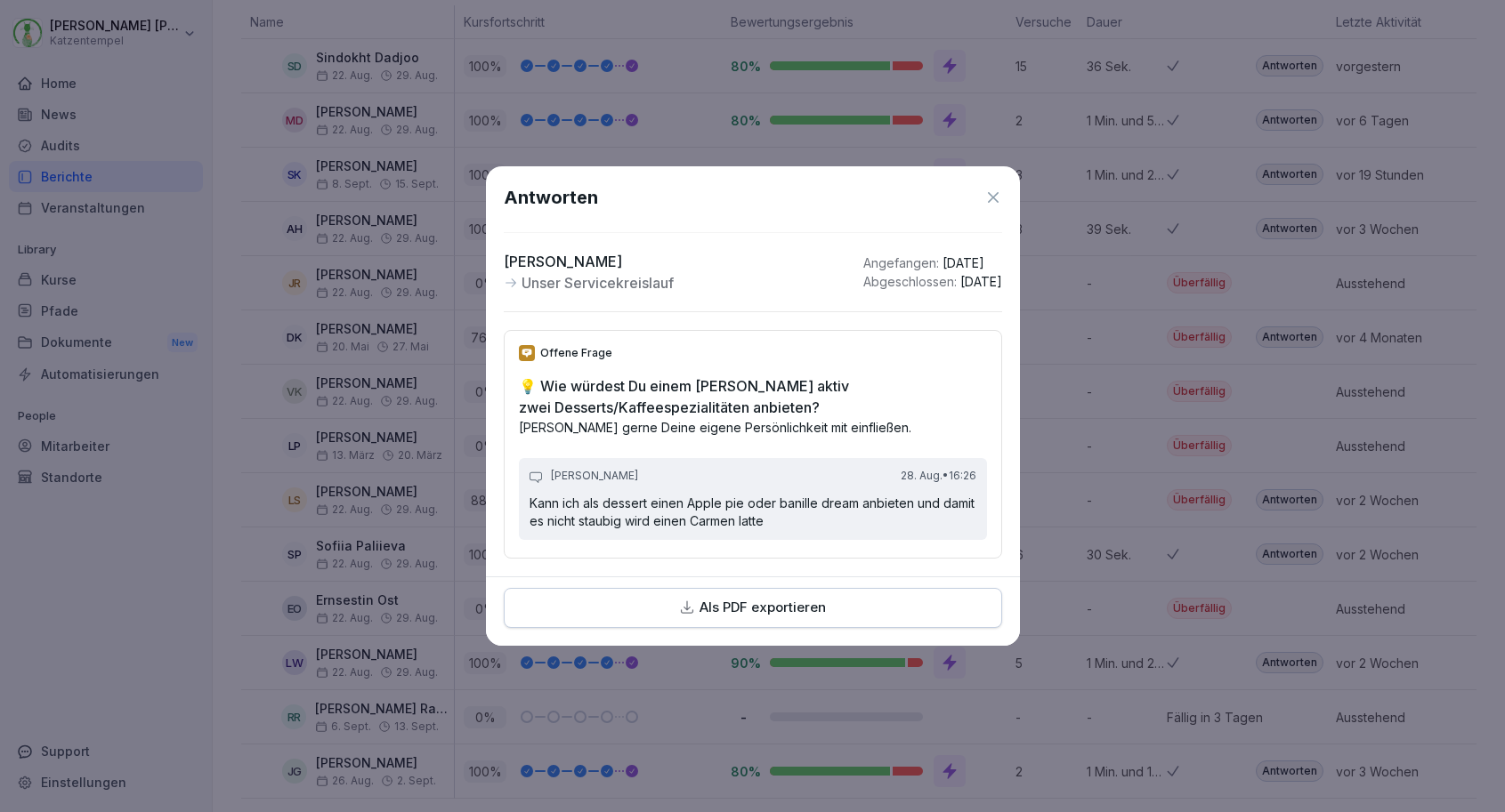
click at [997, 203] on icon at bounding box center [993, 197] width 11 height 11
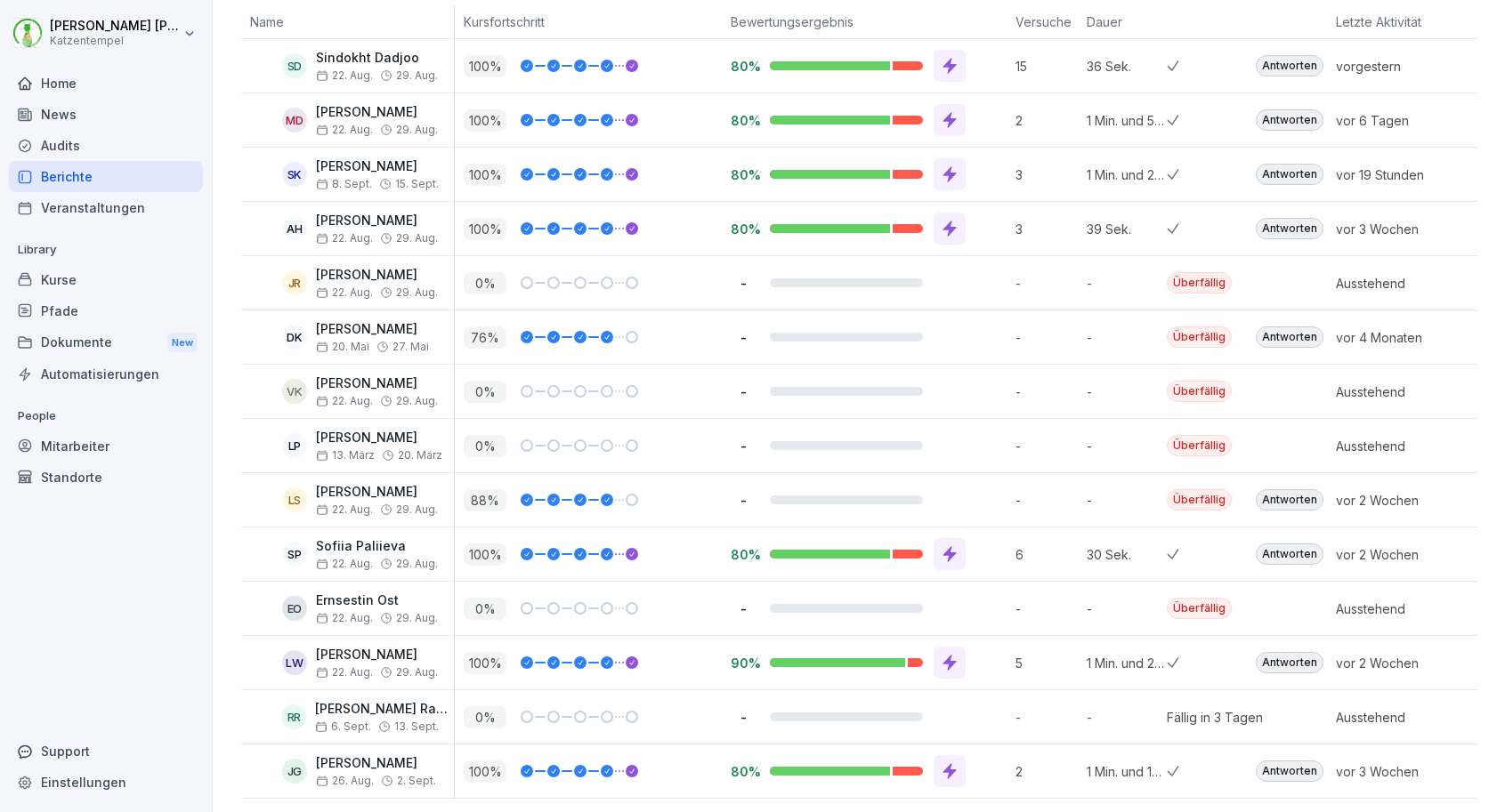
click at [1291, 772] on div "Antworten" at bounding box center [1289, 771] width 67 height 21
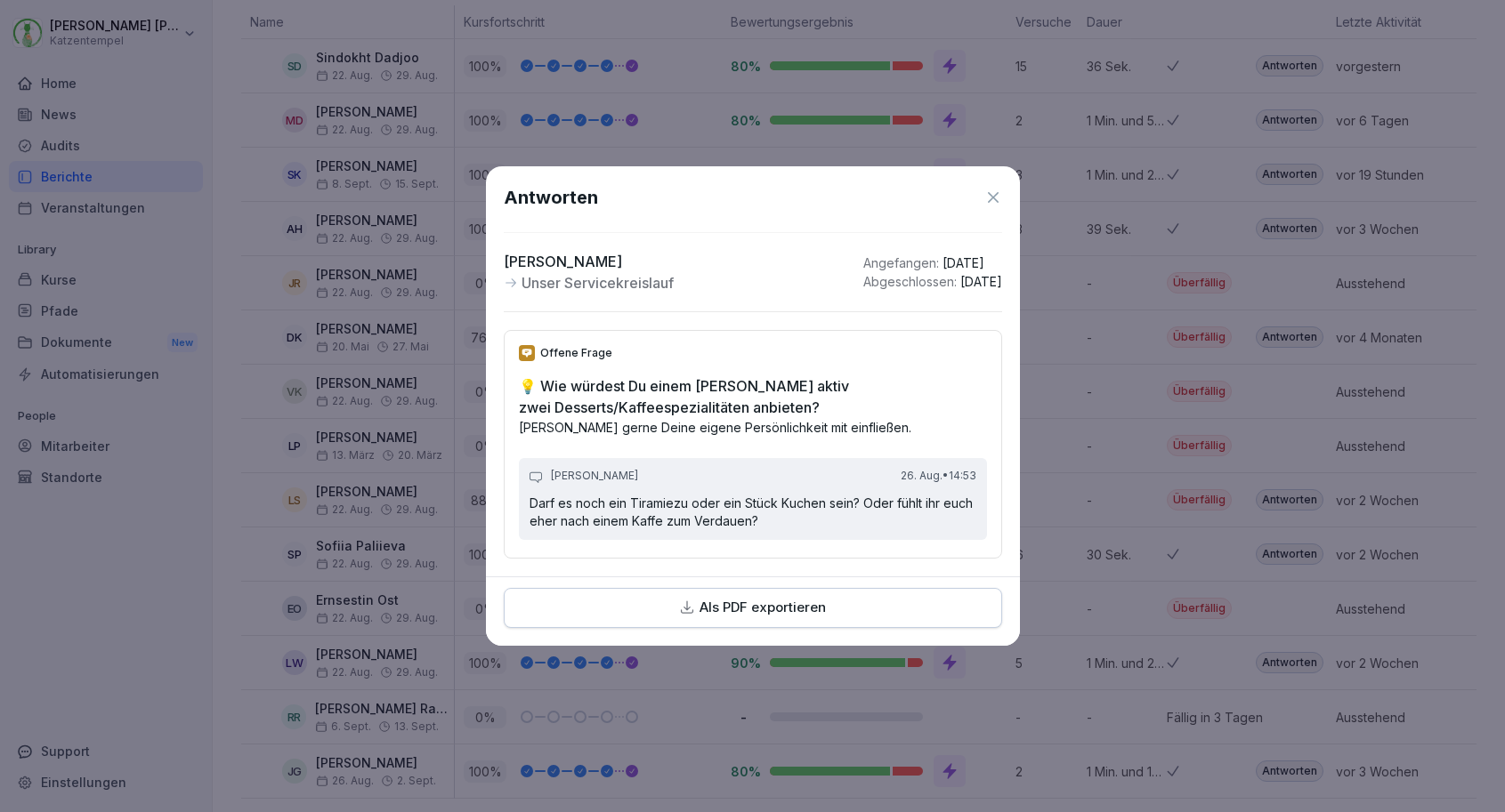
click at [995, 202] on icon at bounding box center [993, 197] width 11 height 11
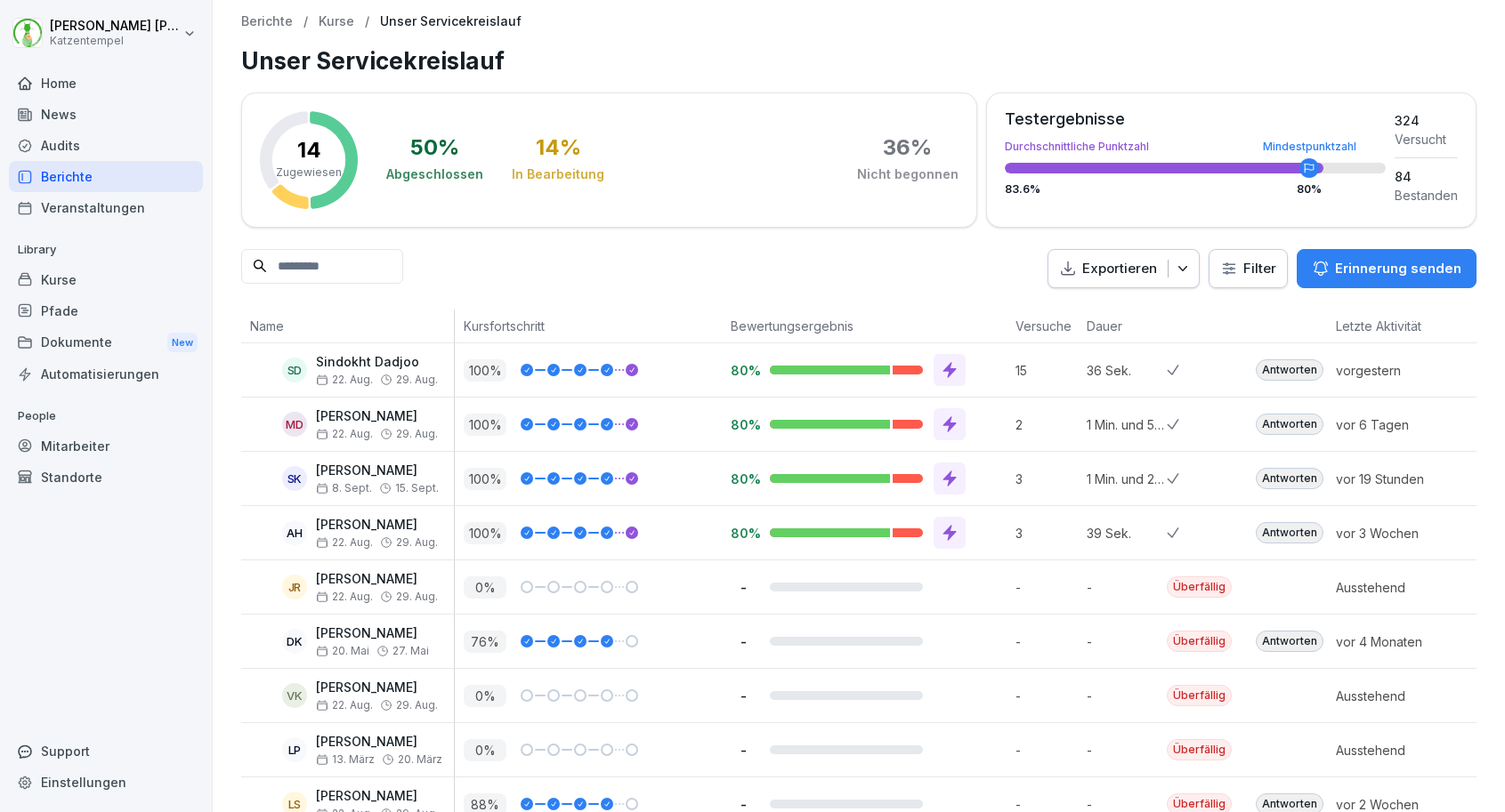
scroll to position [0, 0]
click at [1395, 272] on p "Erinnerung senden" at bounding box center [1398, 269] width 127 height 19
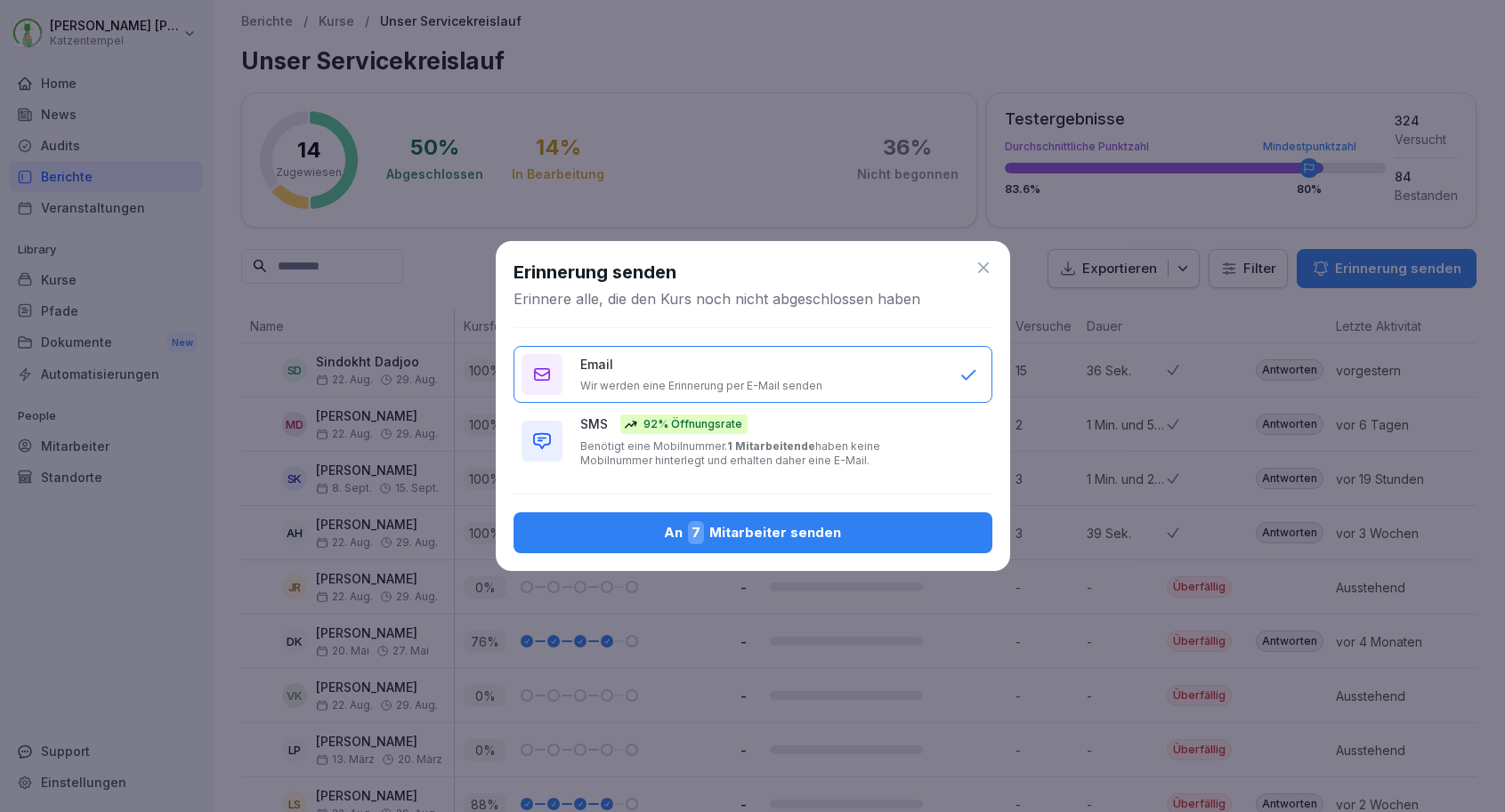
click at [855, 460] on p "Benötigt eine Mobilnummer. 1 Mitarbeitende haben keine Mobilnummer hinterlegt u…" at bounding box center [761, 453] width 361 height 28
click at [802, 541] on div "An 7 Mitarbeiter senden" at bounding box center [753, 533] width 450 height 23
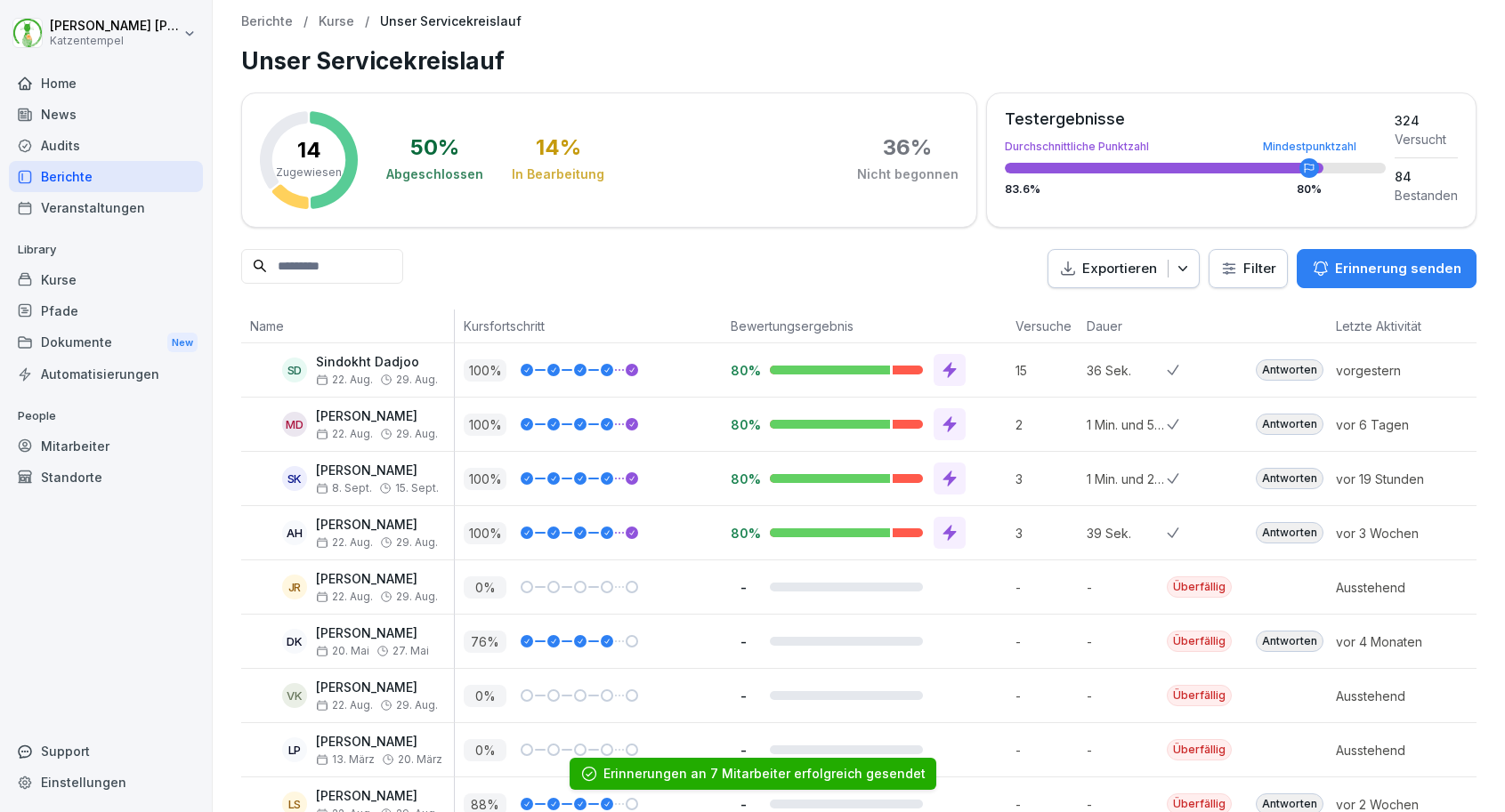
click at [107, 180] on div "Berichte" at bounding box center [105, 176] width 194 height 31
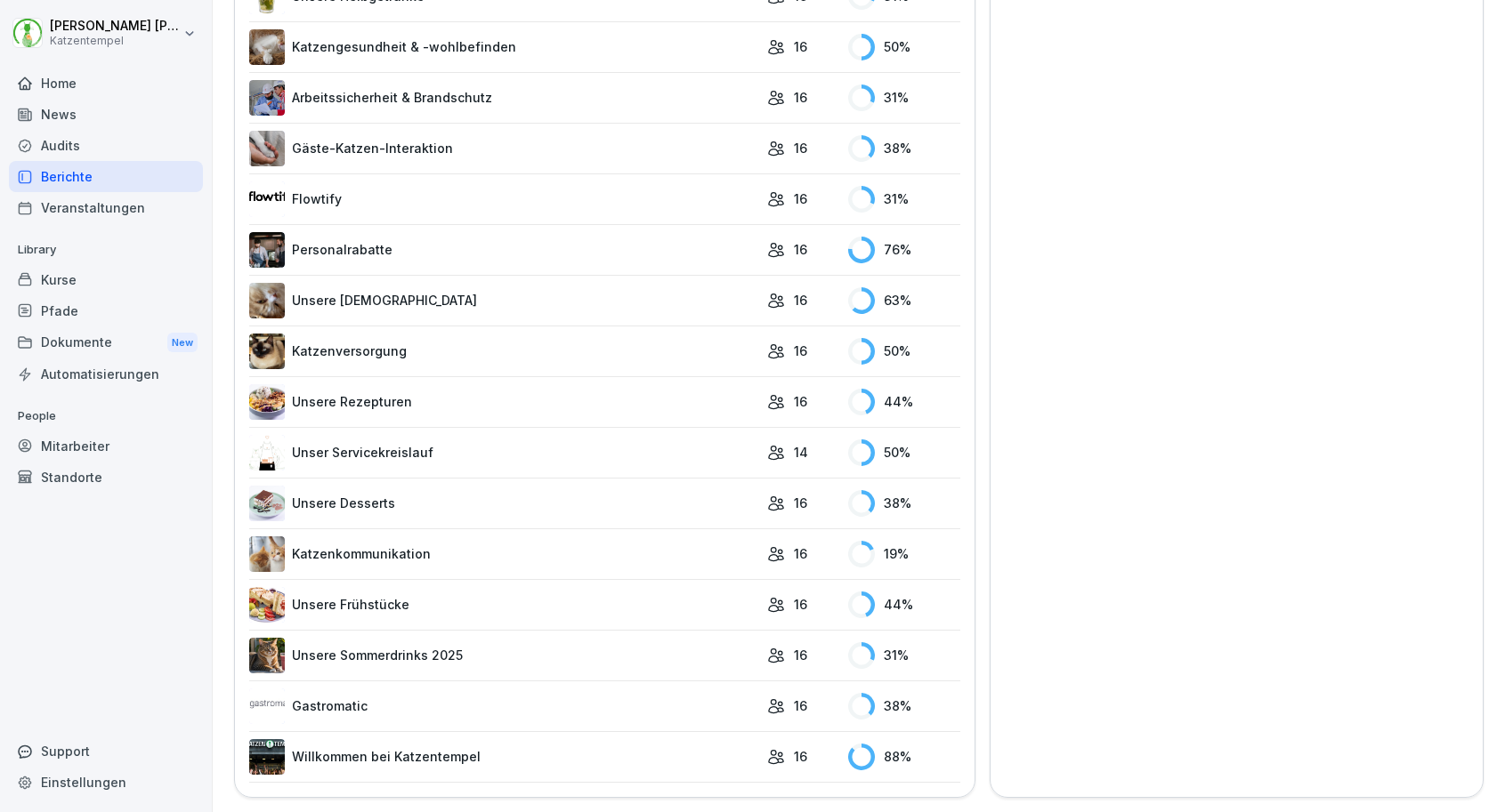
scroll to position [1425, 0]
click at [391, 599] on link "Unsere Frühstücke" at bounding box center [504, 606] width 509 height 36
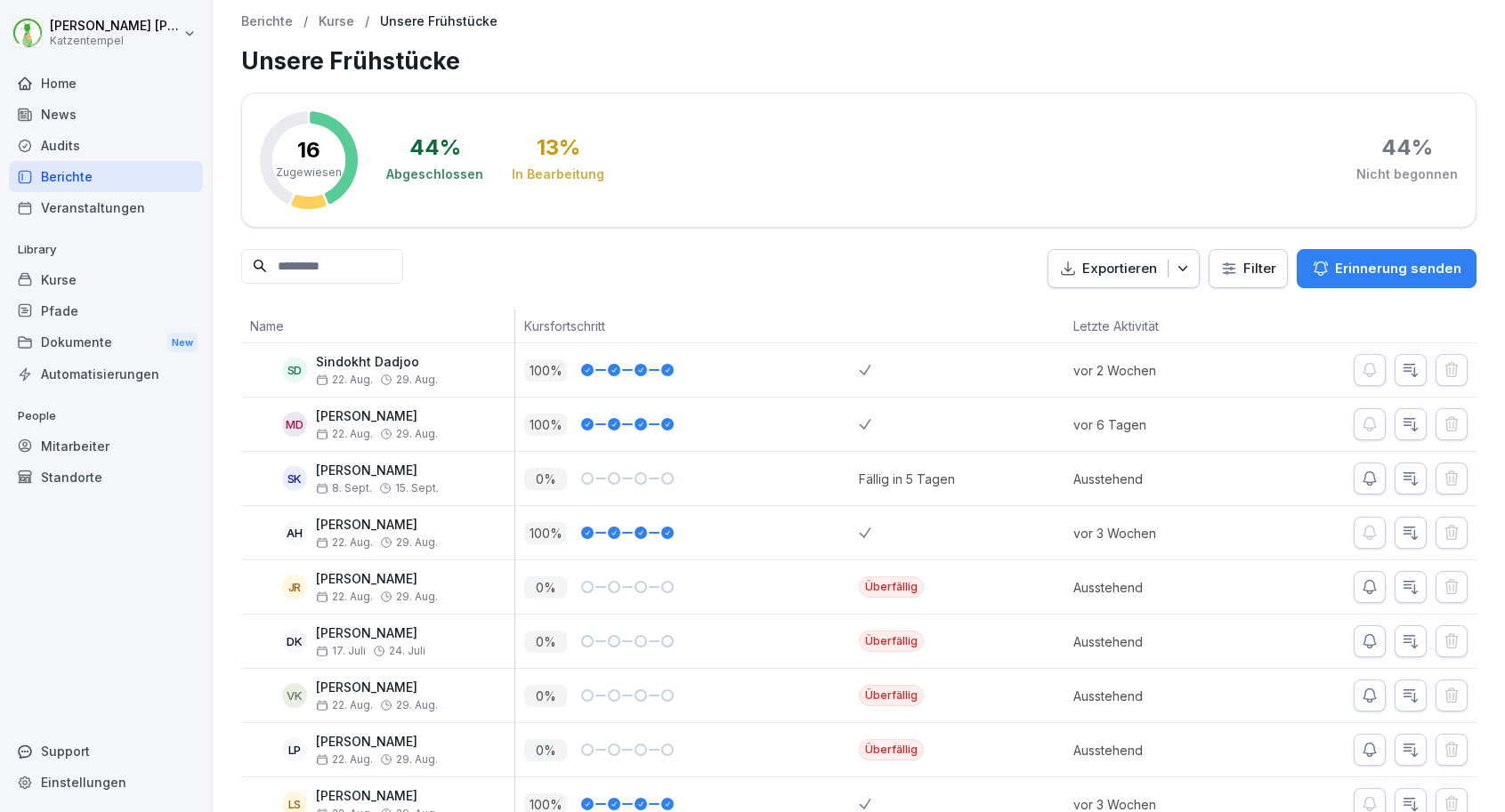
click at [1414, 262] on p "Erinnerung senden" at bounding box center [1398, 269] width 127 height 19
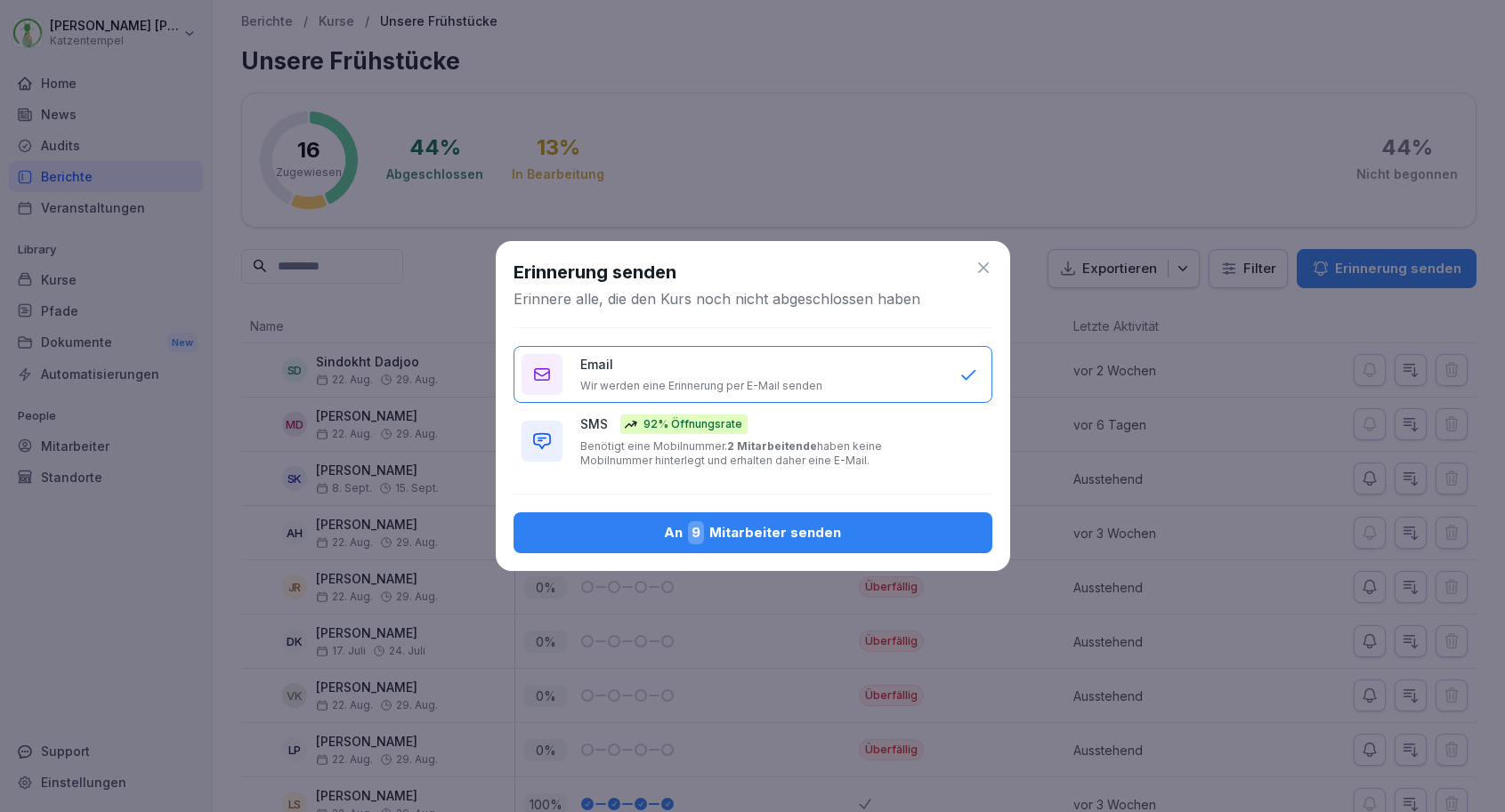
click at [833, 475] on button "SMS 92% Öffnungsrate Benötigt eine Mobilnummer. 2 Mitarbeitende haben keine Mob…" at bounding box center [752, 440] width 478 height 69
click at [791, 535] on div "An 9 Mitarbeiter senden" at bounding box center [753, 533] width 450 height 23
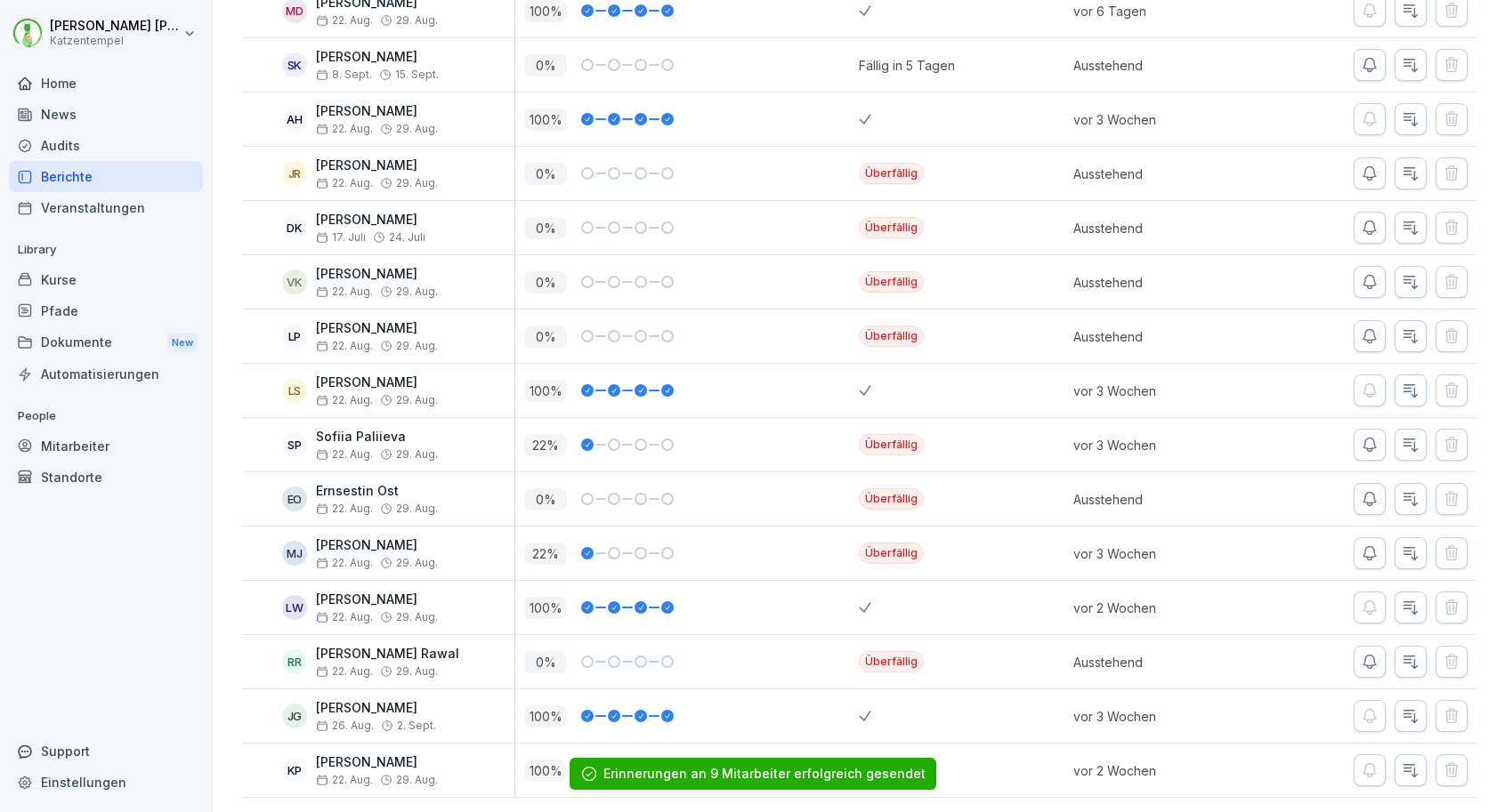
scroll to position [413, 0]
